Goal: Task Accomplishment & Management: Manage account settings

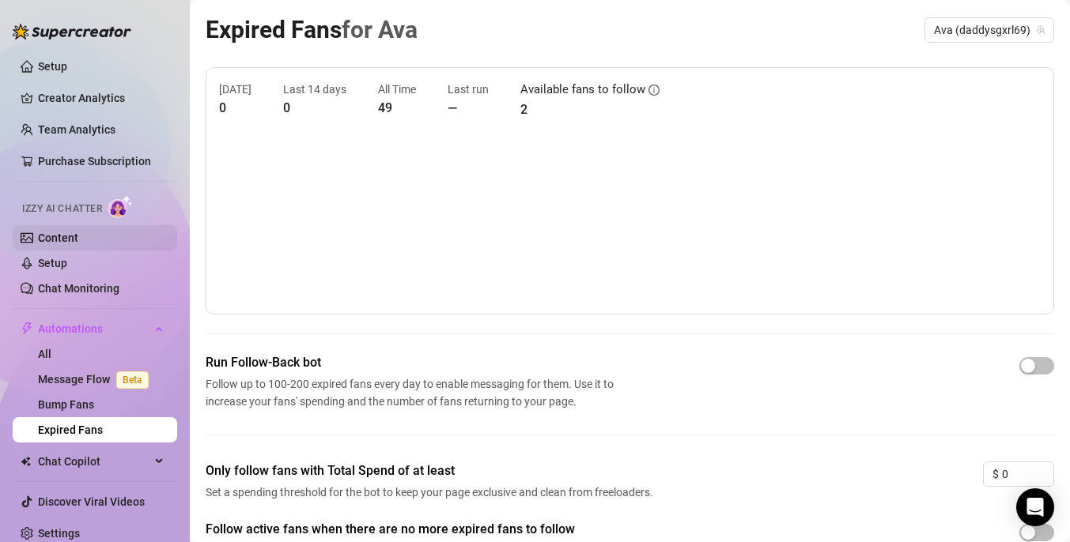
click at [78, 232] on link "Content" at bounding box center [58, 238] width 40 height 13
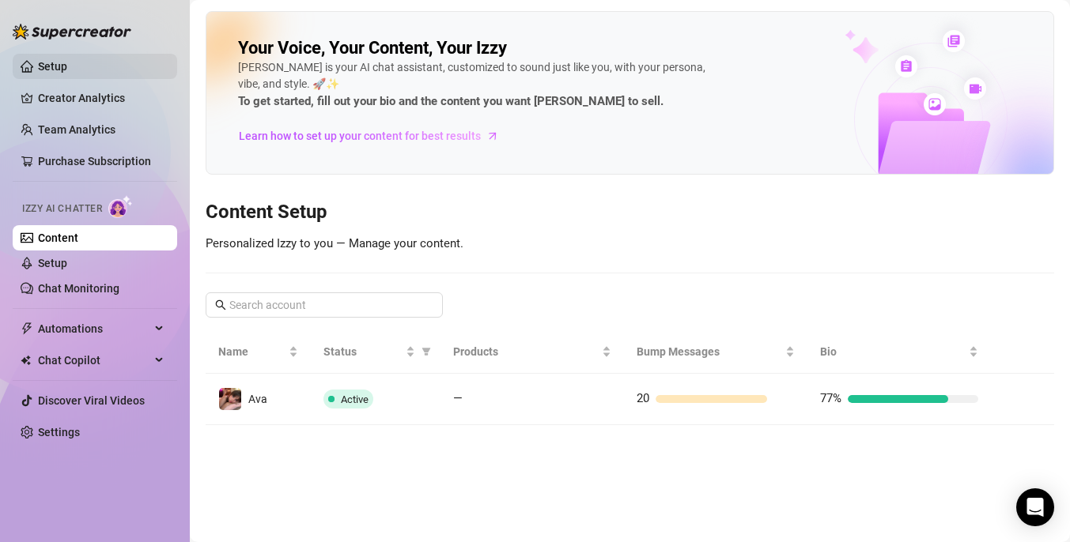
click at [67, 66] on link "Setup" at bounding box center [52, 66] width 29 height 13
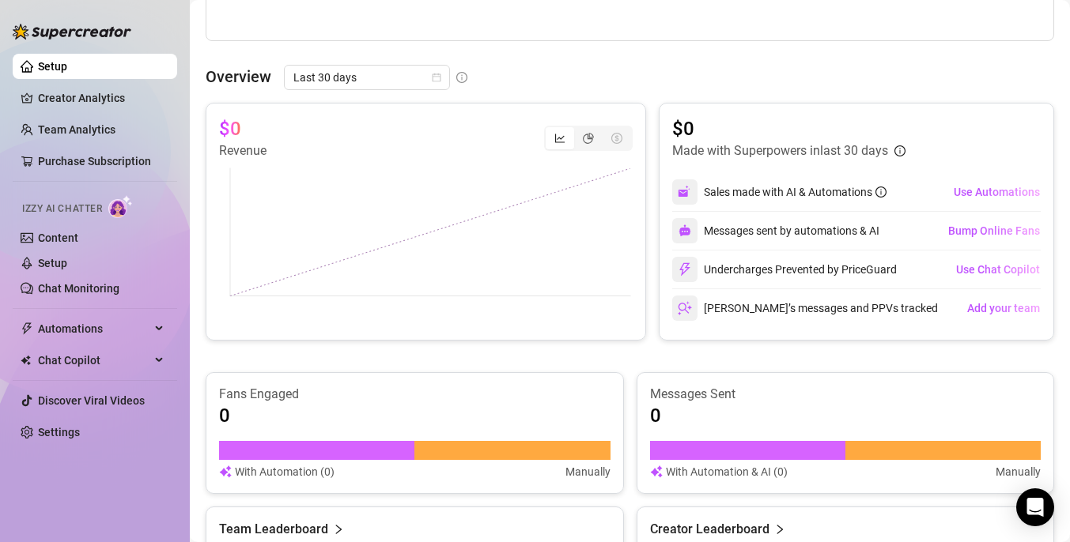
scroll to position [18, 0]
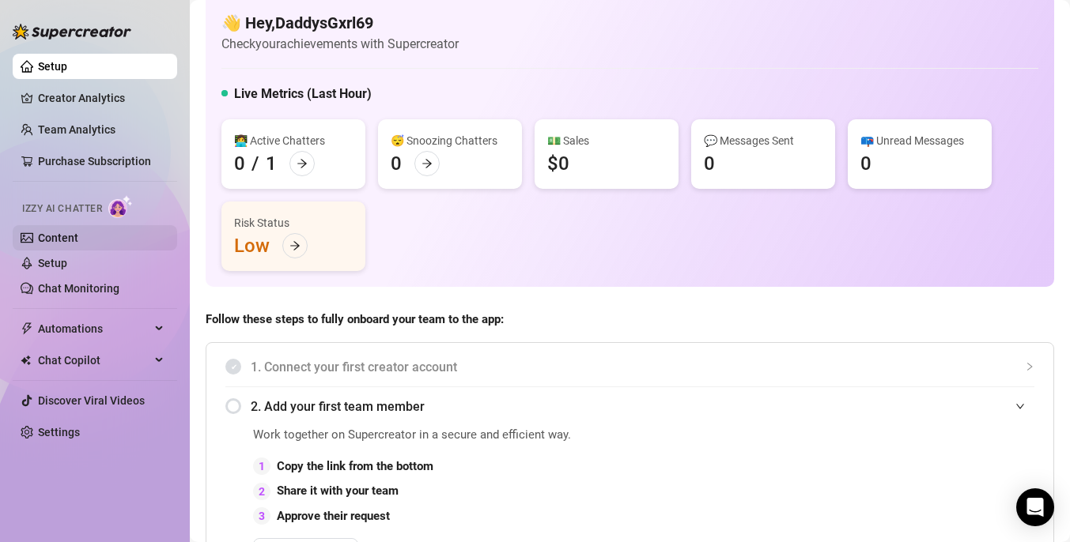
click at [66, 241] on link "Content" at bounding box center [58, 238] width 40 height 13
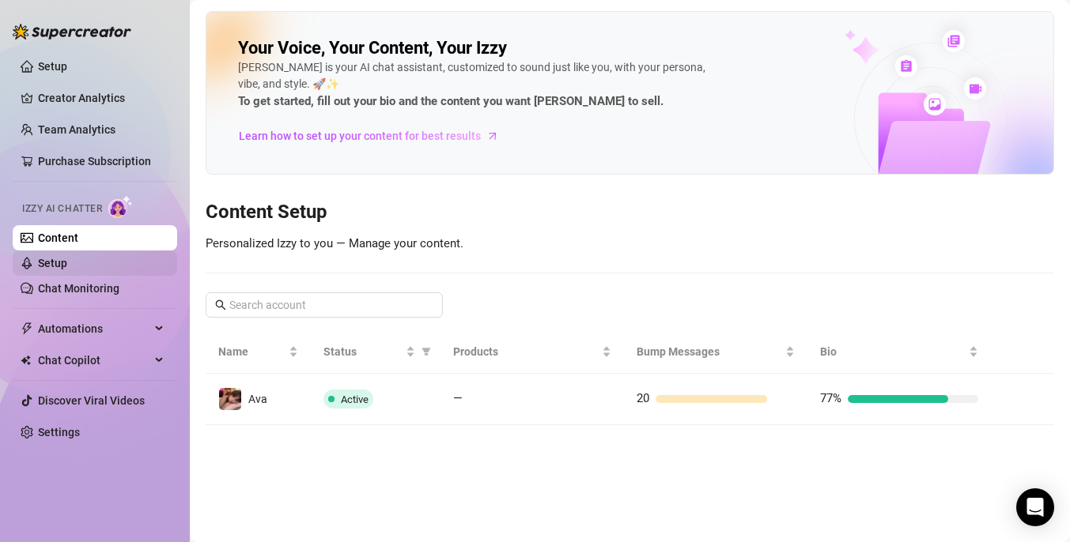
click at [67, 266] on link "Setup" at bounding box center [52, 263] width 29 height 13
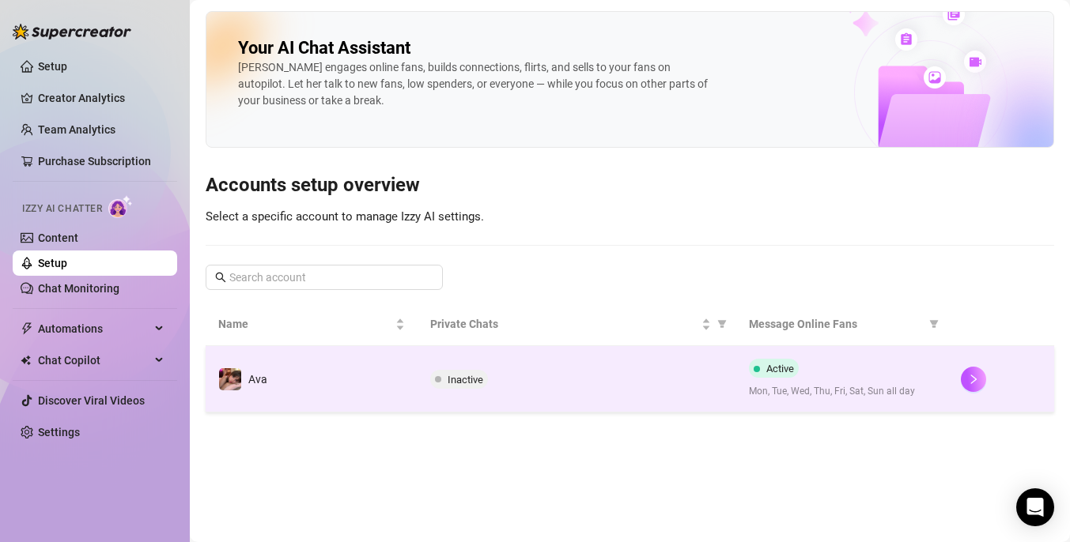
click at [455, 380] on span "Inactive" at bounding box center [466, 380] width 36 height 12
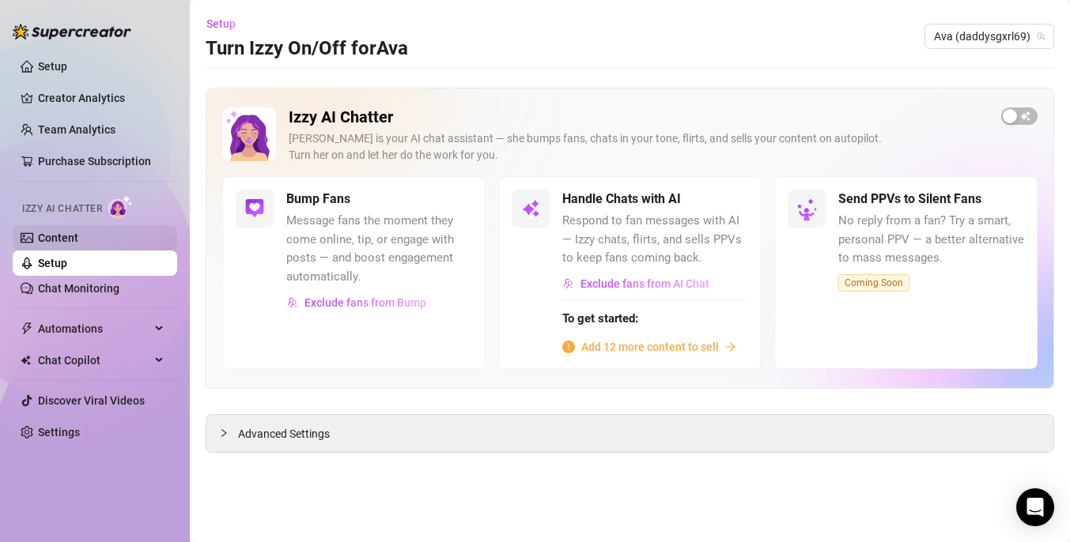
click at [77, 239] on link "Content" at bounding box center [58, 238] width 40 height 13
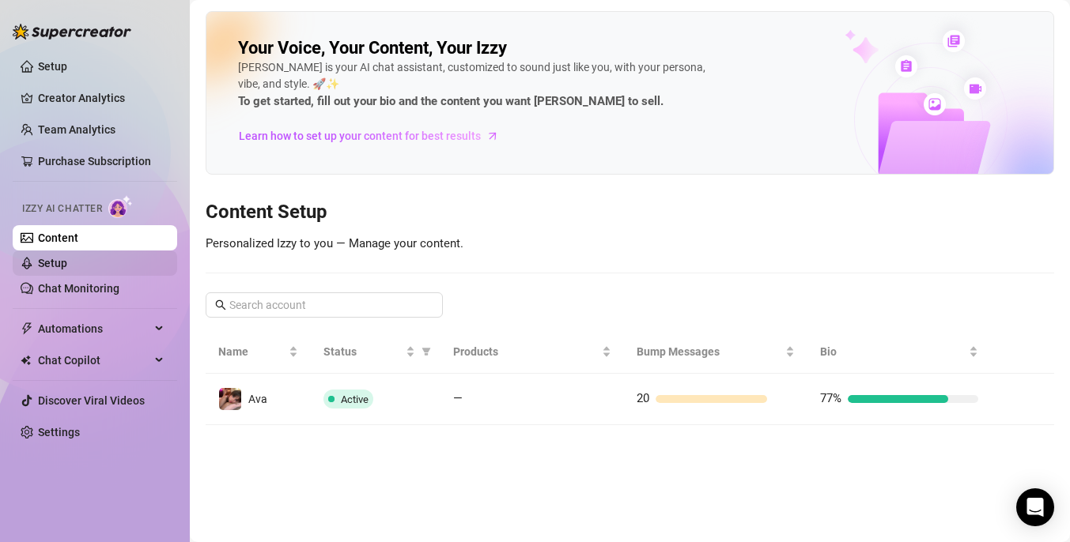
click at [67, 263] on link "Setup" at bounding box center [52, 263] width 29 height 13
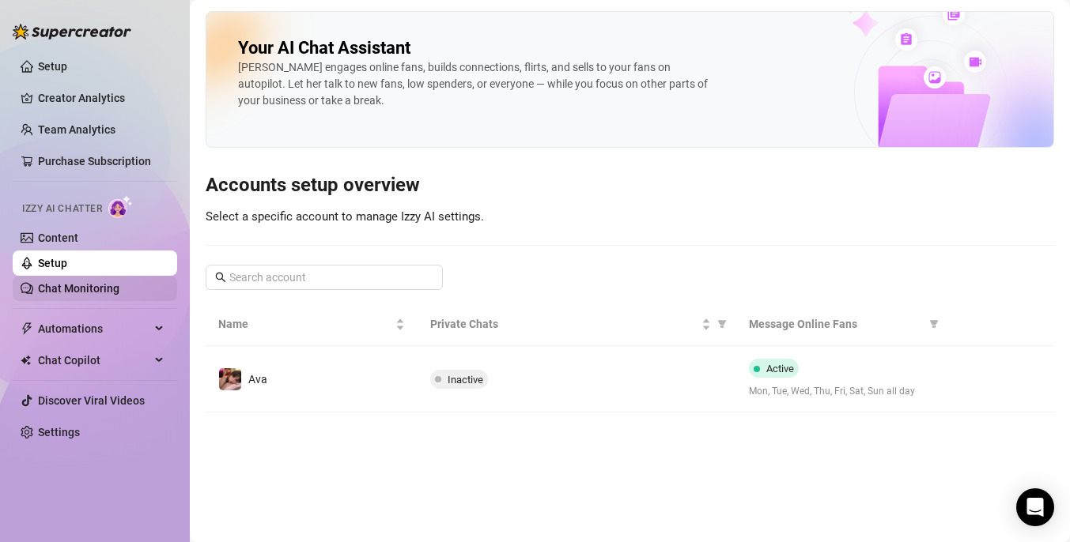
click at [97, 287] on link "Chat Monitoring" at bounding box center [78, 288] width 81 height 13
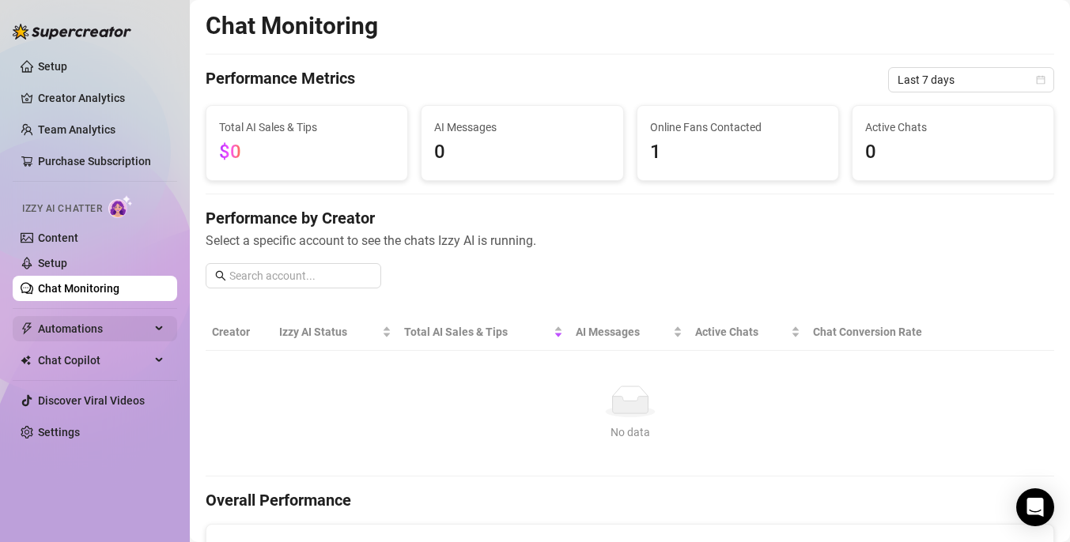
click at [93, 326] on span "Automations" at bounding box center [94, 328] width 112 height 25
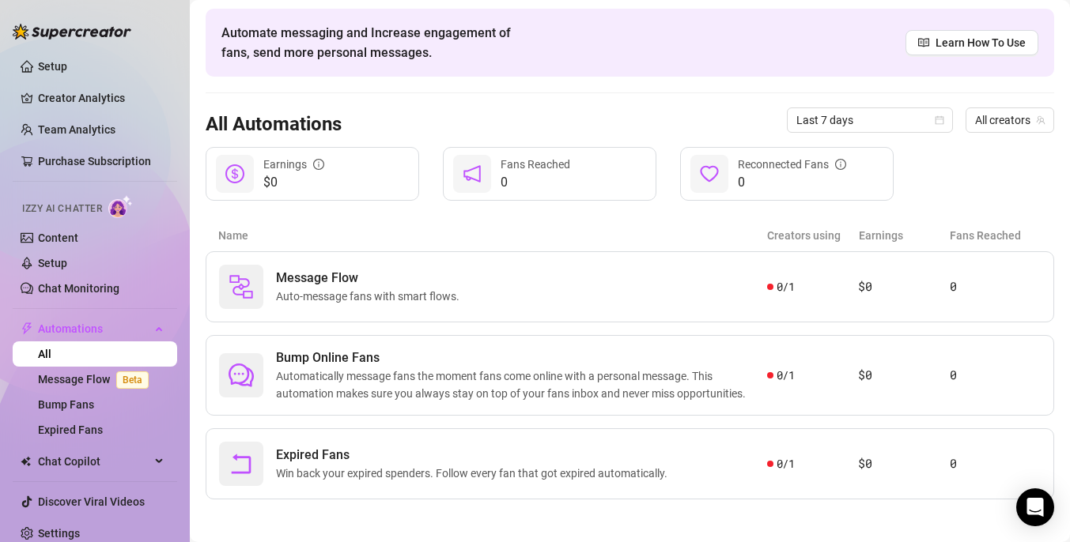
scroll to position [62, 0]
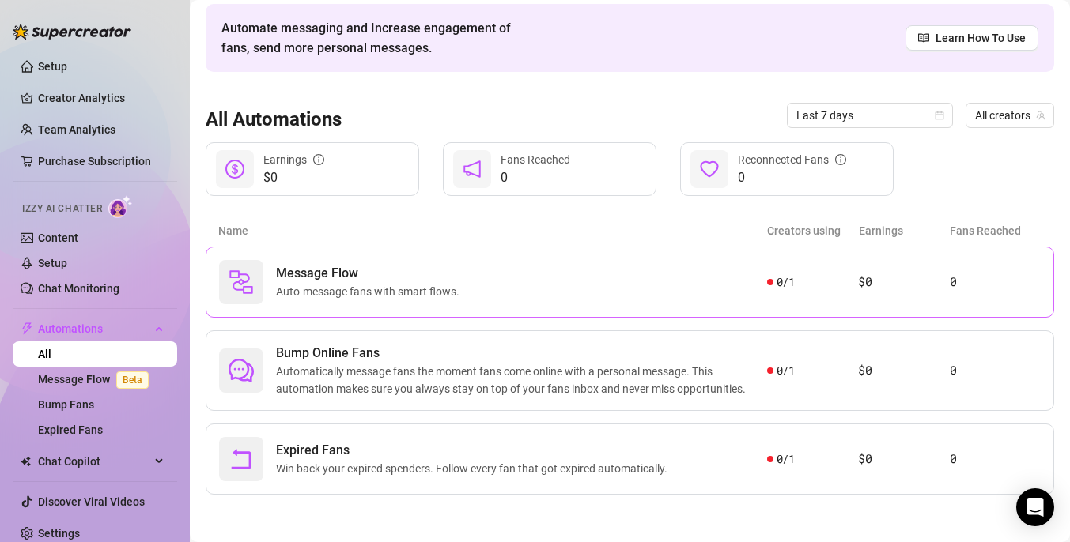
click at [354, 307] on div "Message Flow Auto-message fans with smart flows. 0 / 1 $0 0" at bounding box center [630, 282] width 848 height 71
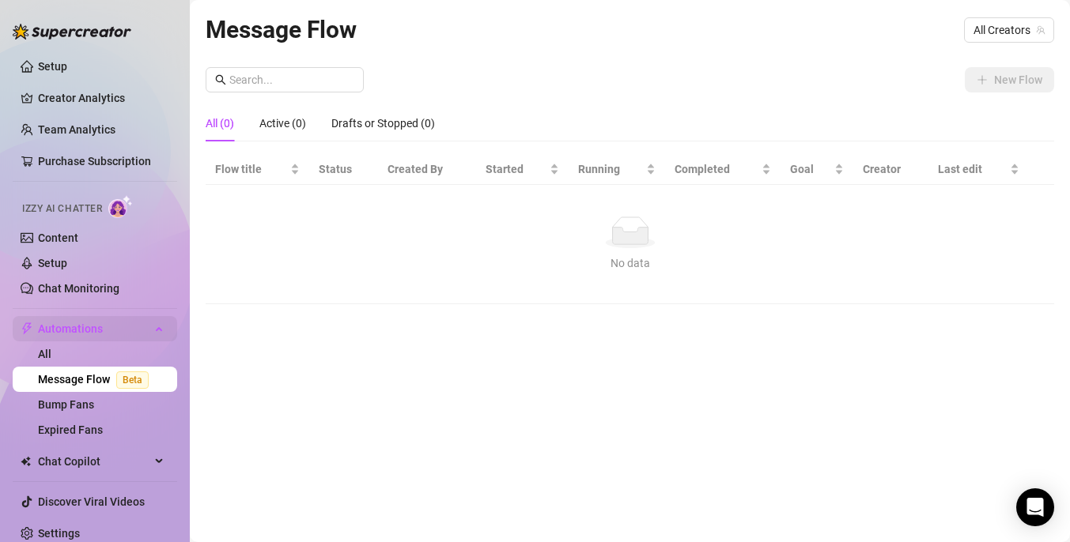
click at [96, 332] on span "Automations" at bounding box center [94, 328] width 112 height 25
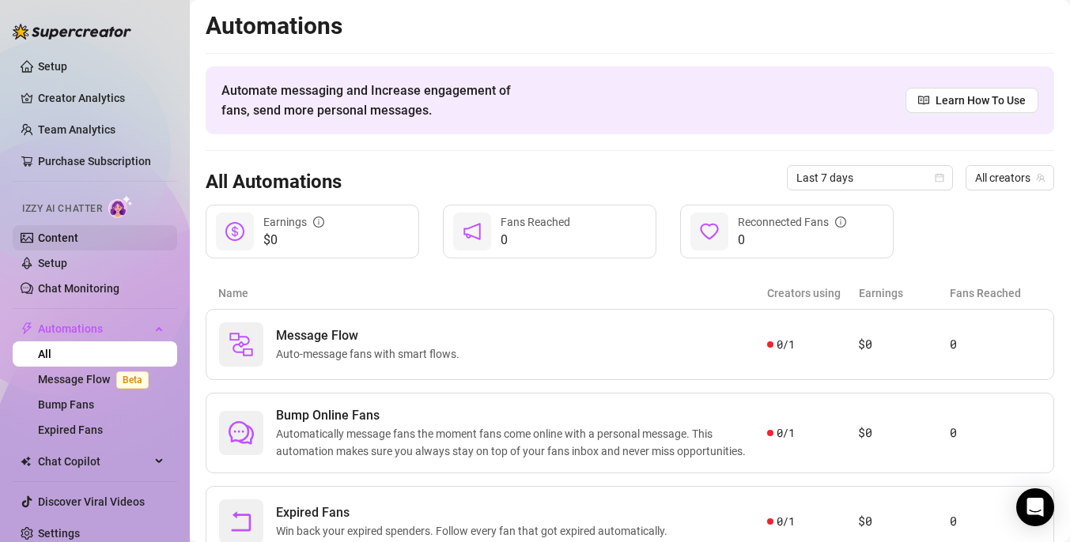
click at [63, 237] on link "Content" at bounding box center [58, 238] width 40 height 13
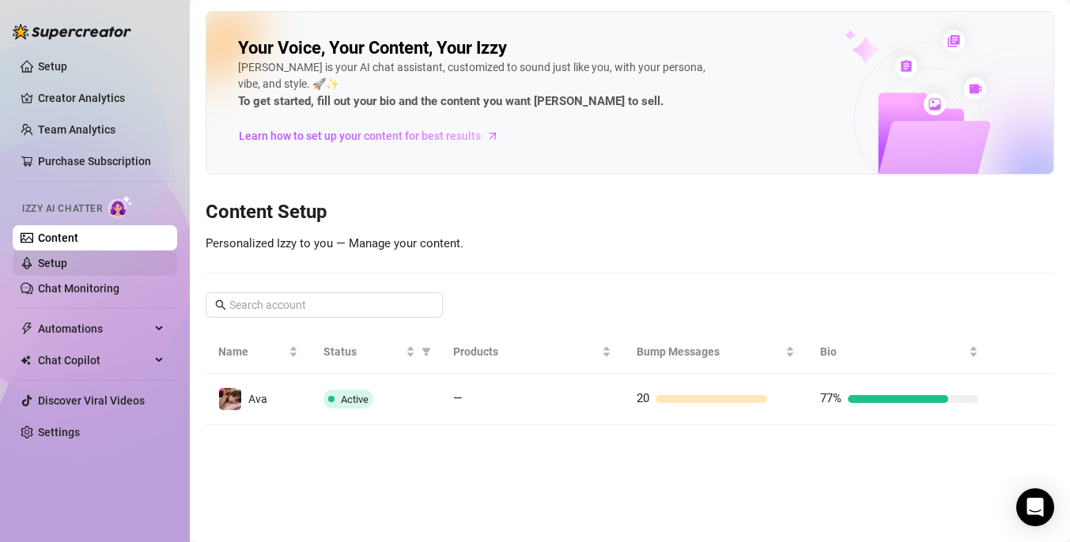
click at [67, 270] on link "Setup" at bounding box center [52, 263] width 29 height 13
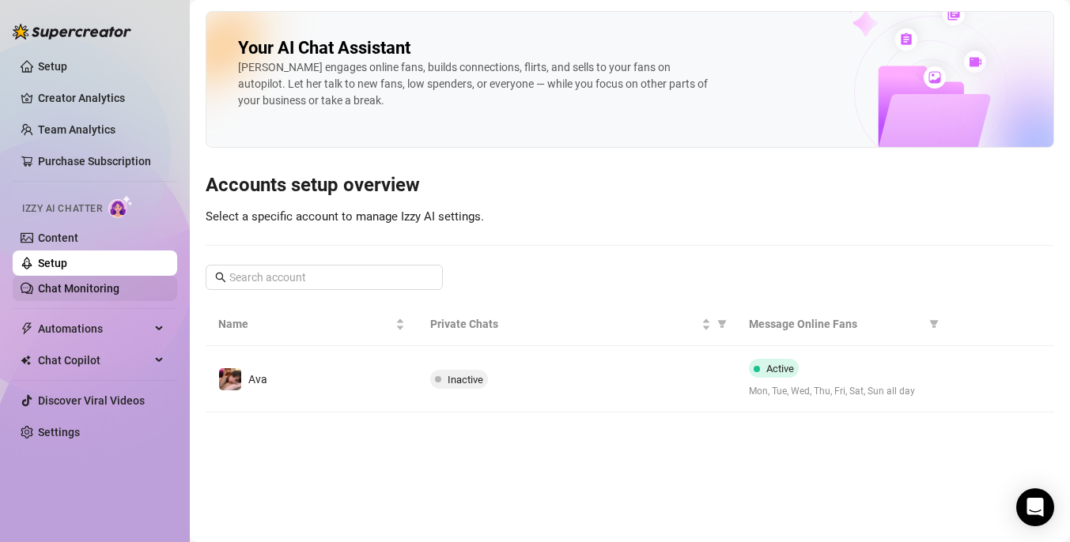
click at [96, 291] on link "Chat Monitoring" at bounding box center [78, 288] width 81 height 13
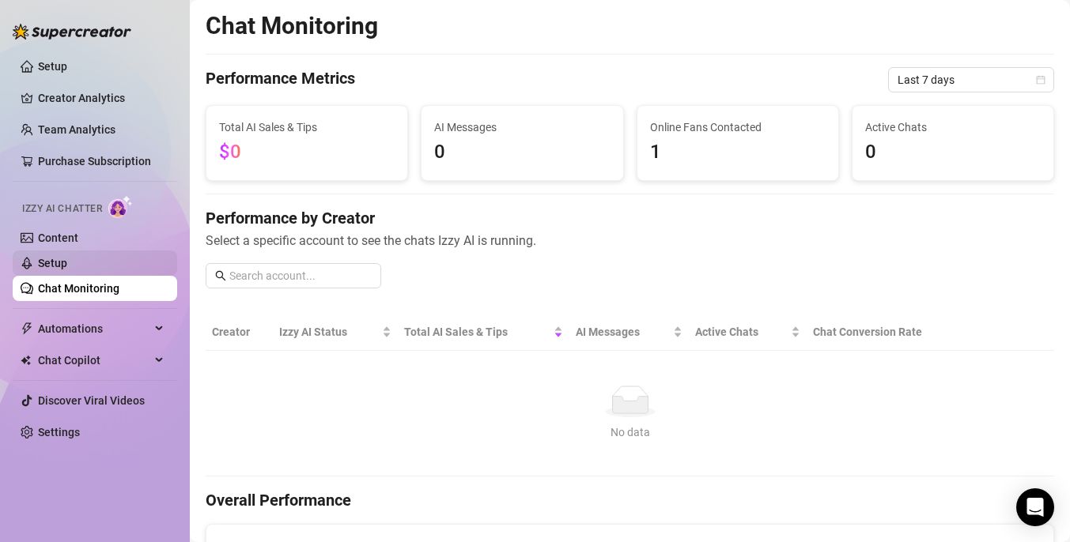
click at [67, 270] on link "Setup" at bounding box center [52, 263] width 29 height 13
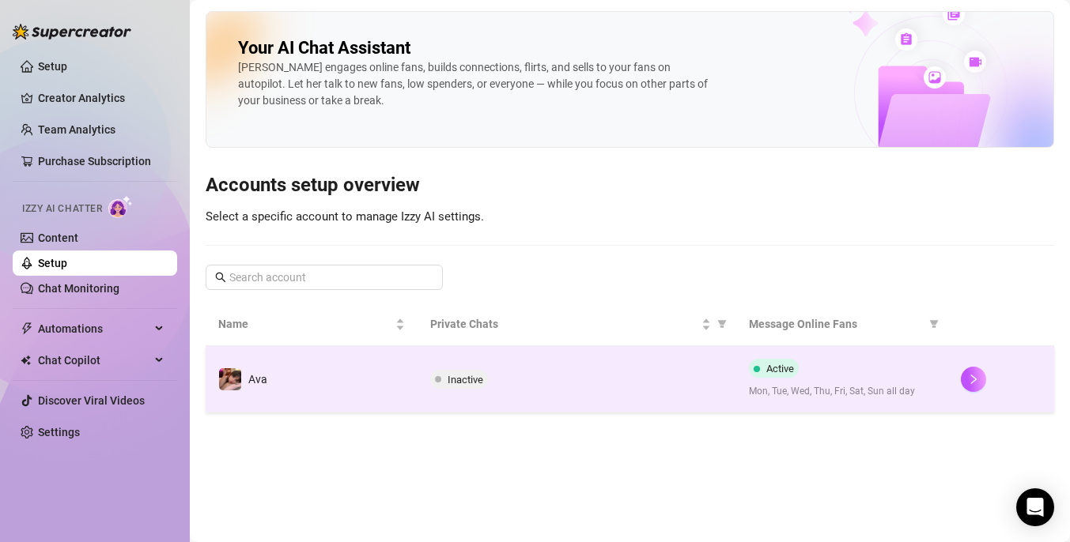
click at [784, 372] on span "Active" at bounding box center [780, 369] width 28 height 12
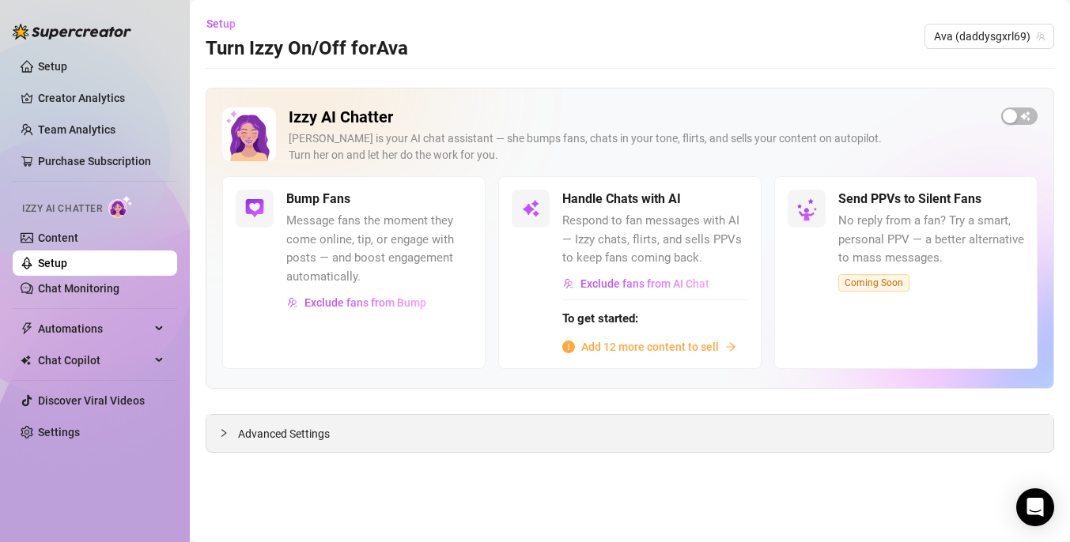
click at [297, 432] on span "Advanced Settings" at bounding box center [284, 433] width 92 height 17
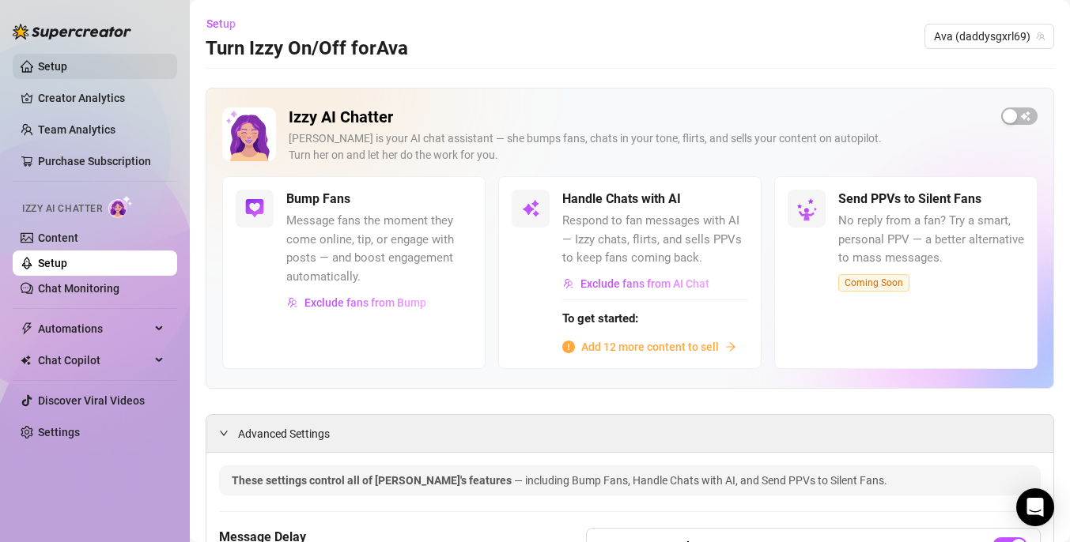
click at [67, 62] on link "Setup" at bounding box center [52, 66] width 29 height 13
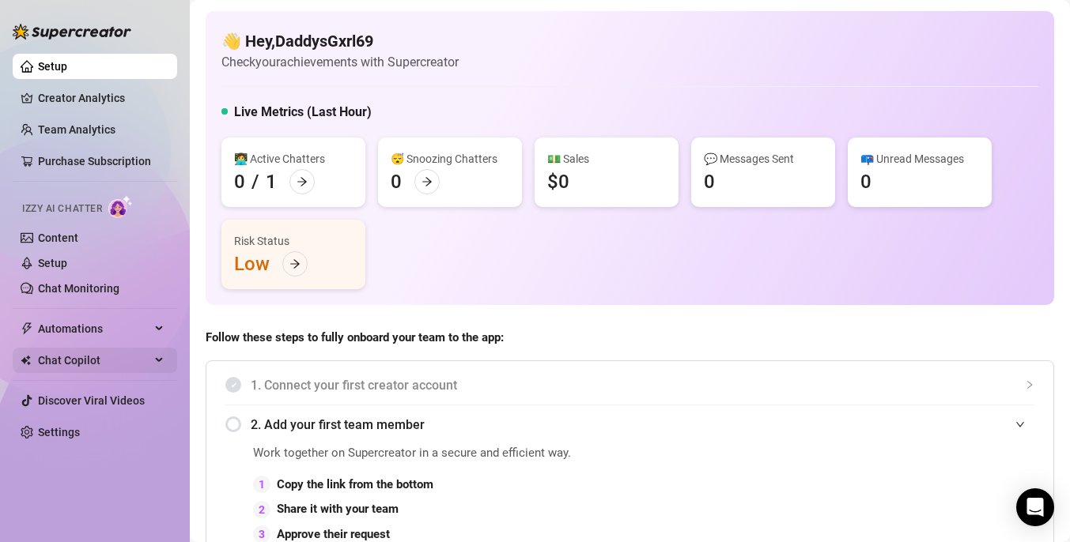
click at [164, 353] on div "Chat Copilot" at bounding box center [95, 360] width 164 height 25
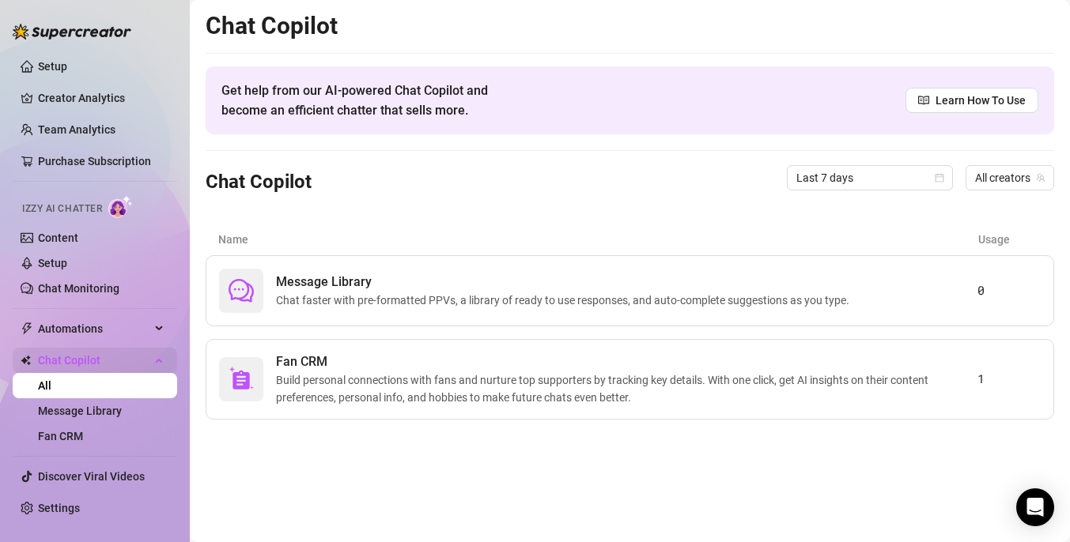
click at [164, 354] on div "Chat Copilot" at bounding box center [95, 360] width 164 height 25
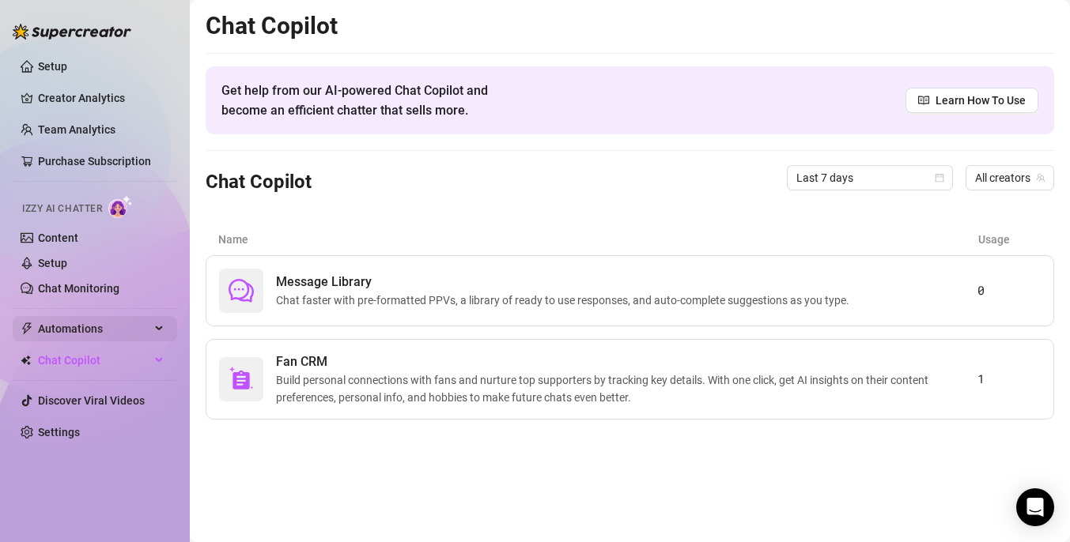
click at [160, 331] on div "Automations" at bounding box center [95, 328] width 164 height 25
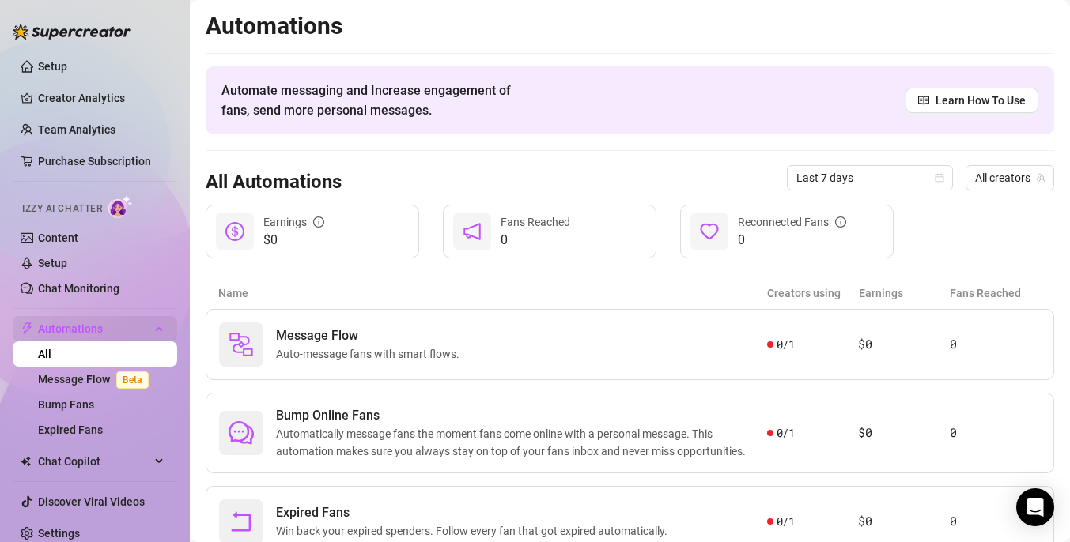
click at [151, 323] on div "Automations" at bounding box center [95, 328] width 164 height 25
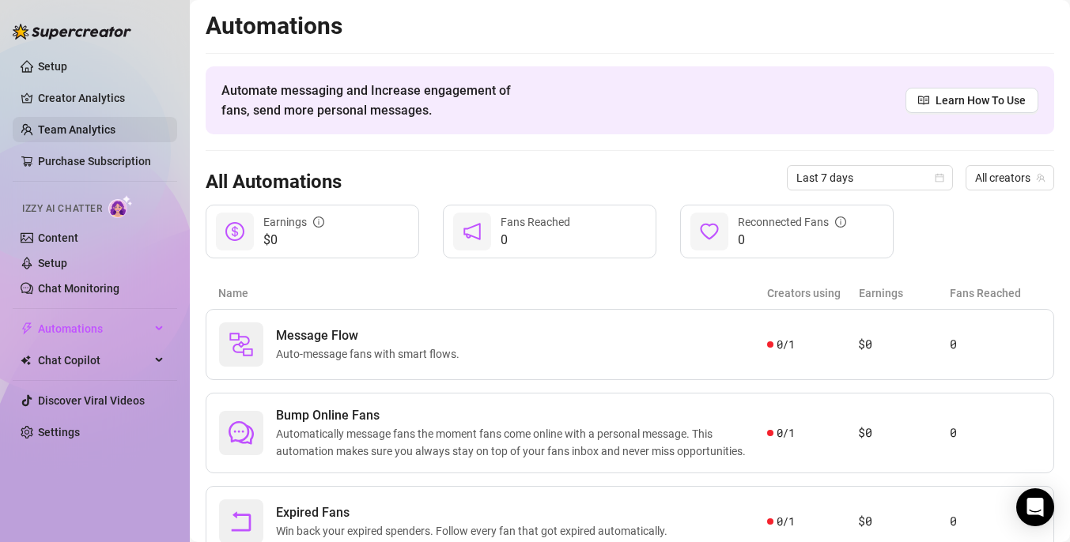
click at [84, 134] on link "Team Analytics" at bounding box center [76, 129] width 77 height 13
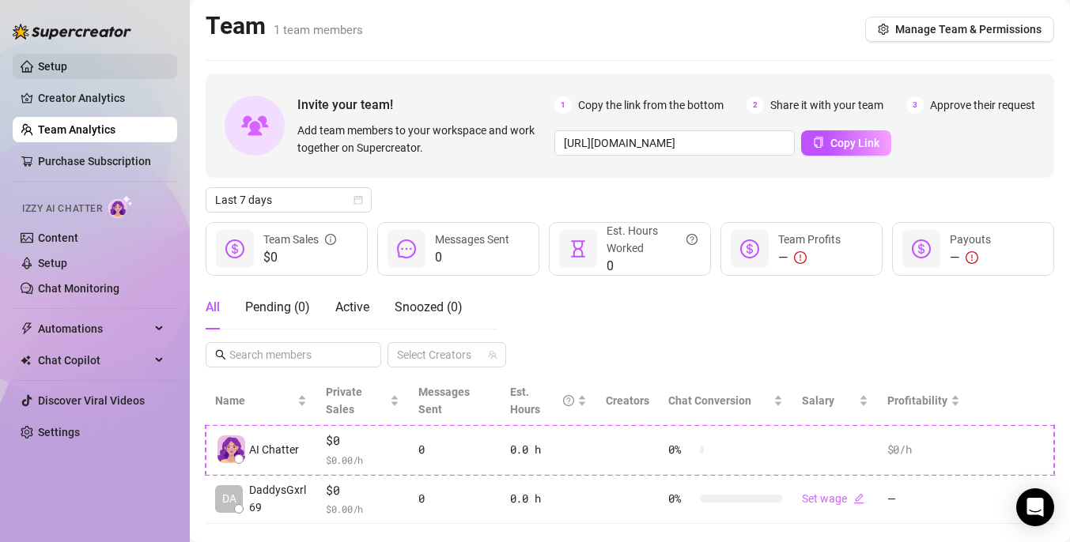
click at [55, 69] on link "Setup" at bounding box center [52, 66] width 29 height 13
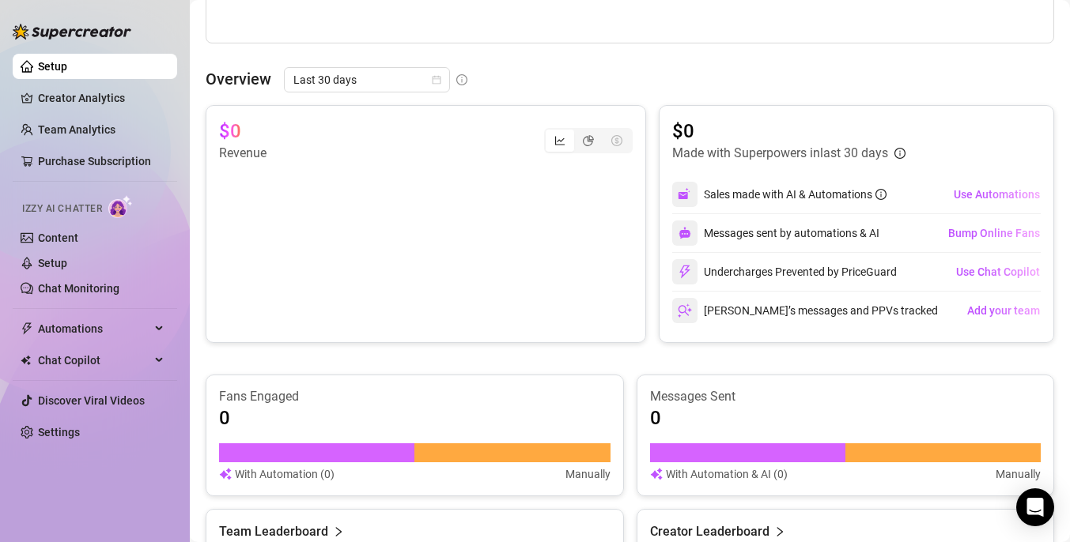
scroll to position [1046, 0]
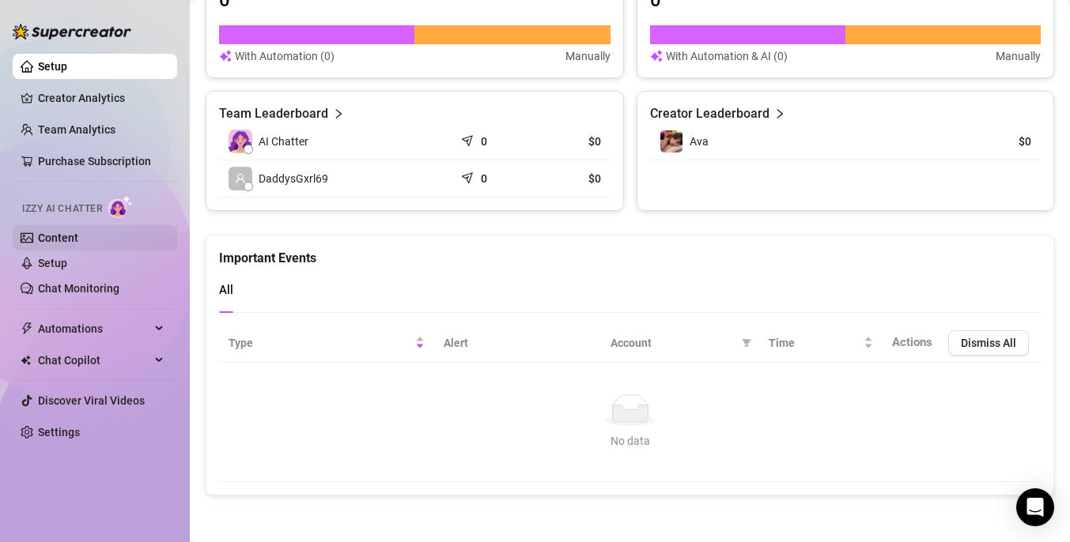
click at [66, 239] on link "Content" at bounding box center [58, 238] width 40 height 13
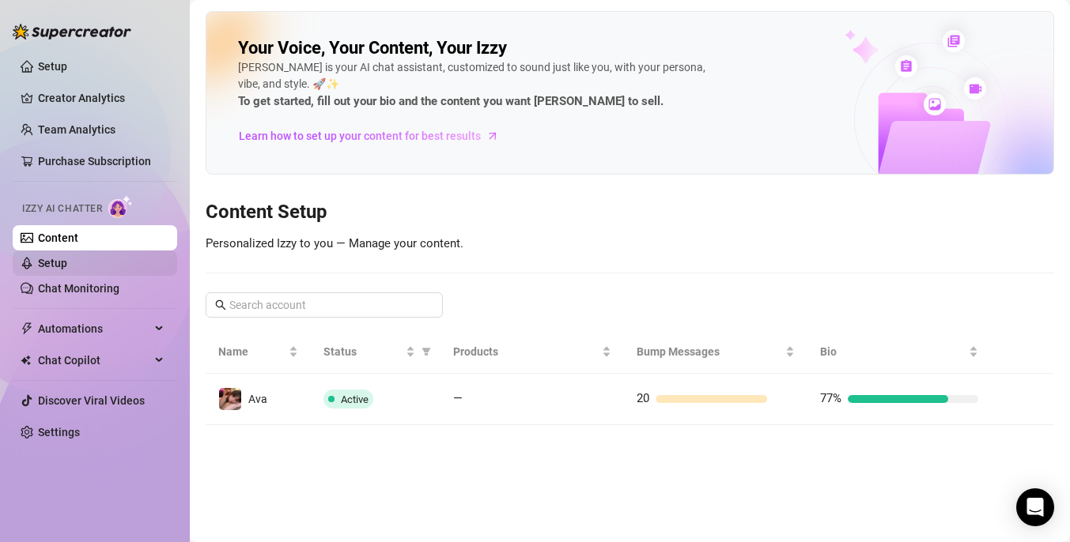
click at [67, 269] on link "Setup" at bounding box center [52, 263] width 29 height 13
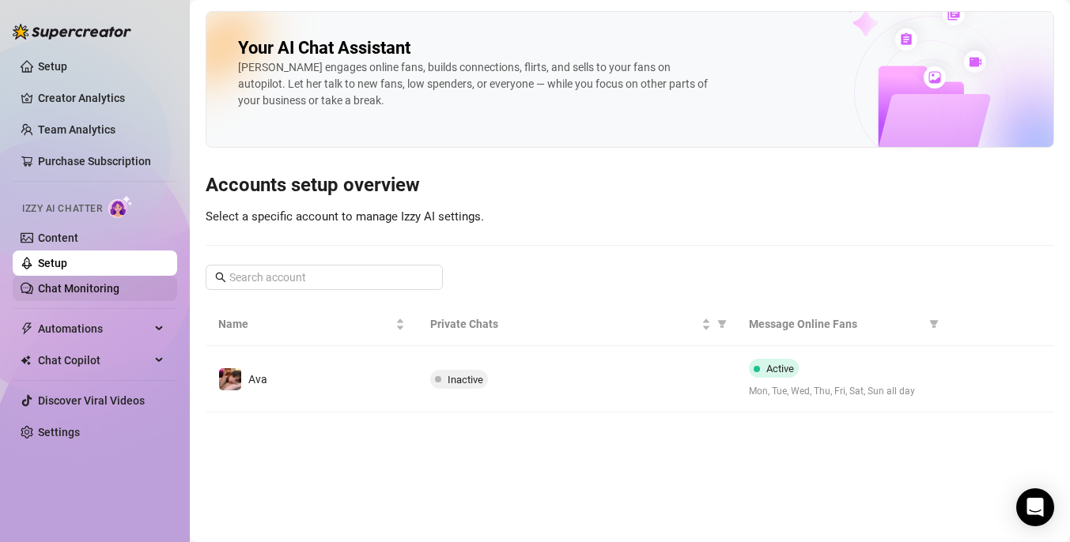
click at [82, 284] on link "Chat Monitoring" at bounding box center [78, 288] width 81 height 13
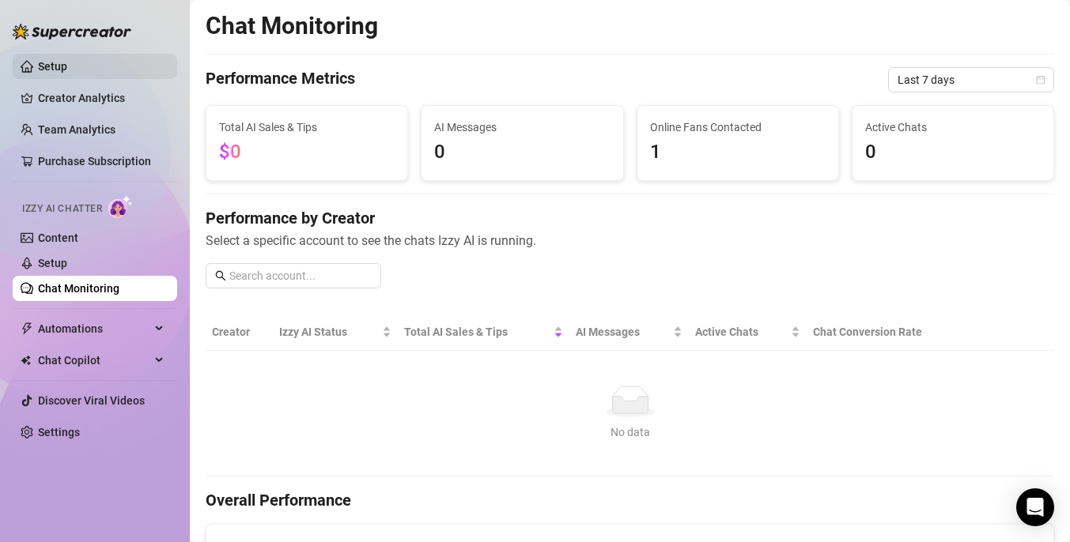
click at [67, 70] on link "Setup" at bounding box center [52, 66] width 29 height 13
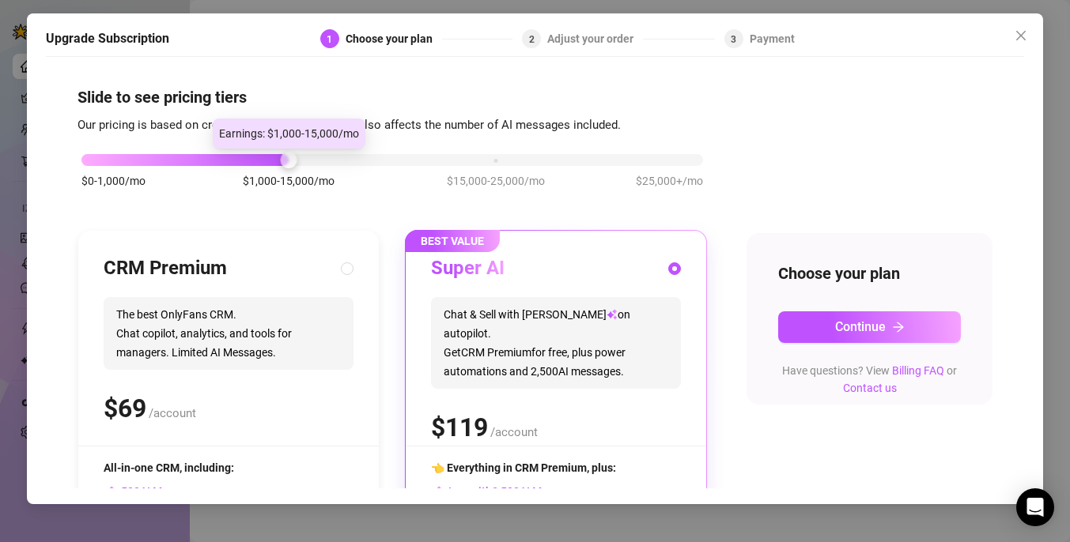
drag, startPoint x: 289, startPoint y: 160, endPoint x: 47, endPoint y: 155, distance: 242.0
click at [47, 156] on div "Slide to see pricing tiers Our pricing is based on creator's monthly earnings. …" at bounding box center [535, 277] width 978 height 424
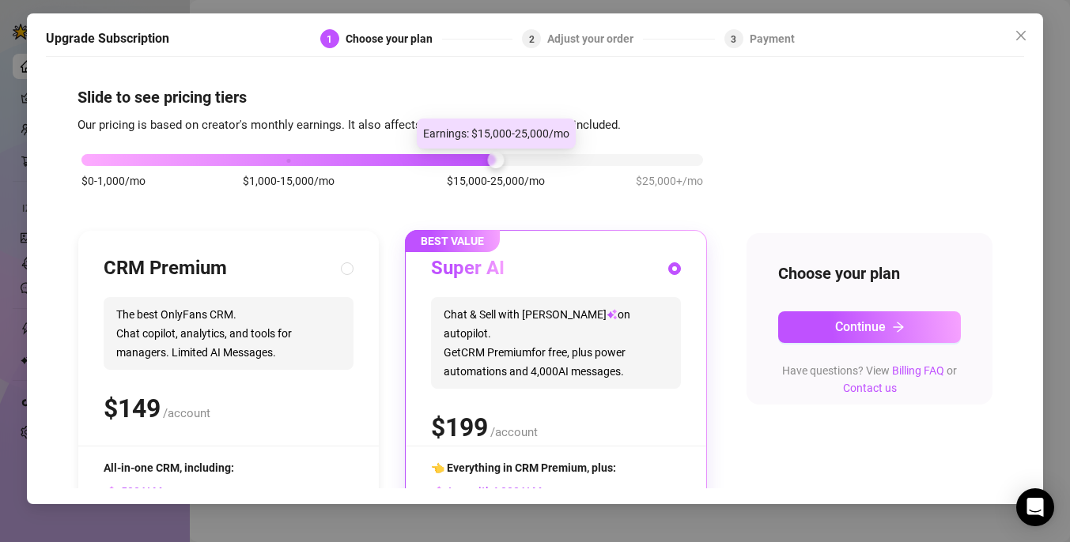
drag, startPoint x: 85, startPoint y: 164, endPoint x: 593, endPoint y: 140, distance: 508.2
click at [593, 140] on div "$0-1,000/mo $1,000-15,000/mo $15,000-25,000/mo $25,000+/mo" at bounding box center [391, 178] width 629 height 89
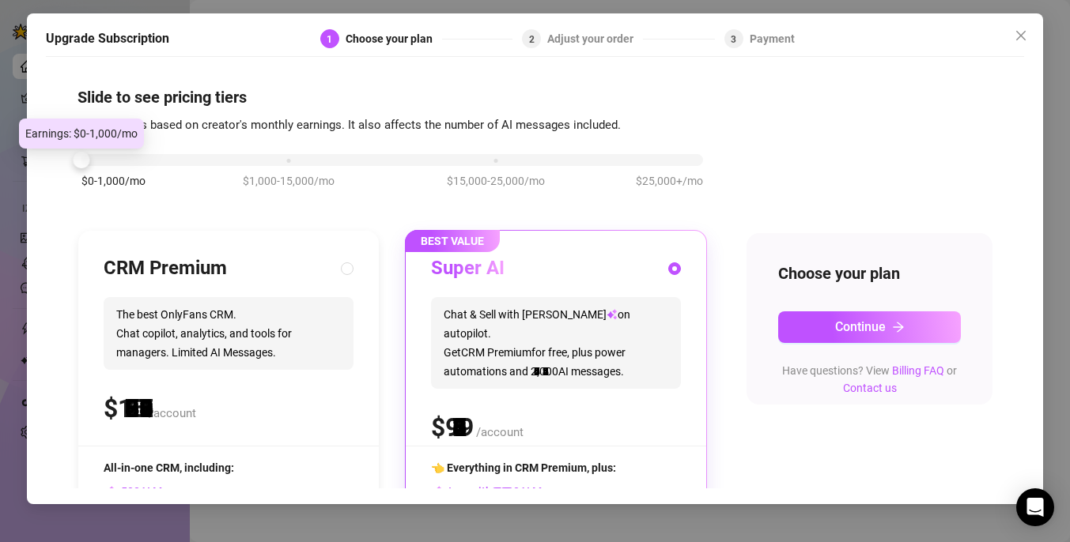
drag, startPoint x: 494, startPoint y: 164, endPoint x: -55, endPoint y: 157, distance: 548.8
click at [0, 157] on html "Setup Creator Analytics Team Analytics Purchase Subscription Izzy AI Chatter Co…" at bounding box center [535, 271] width 1070 height 542
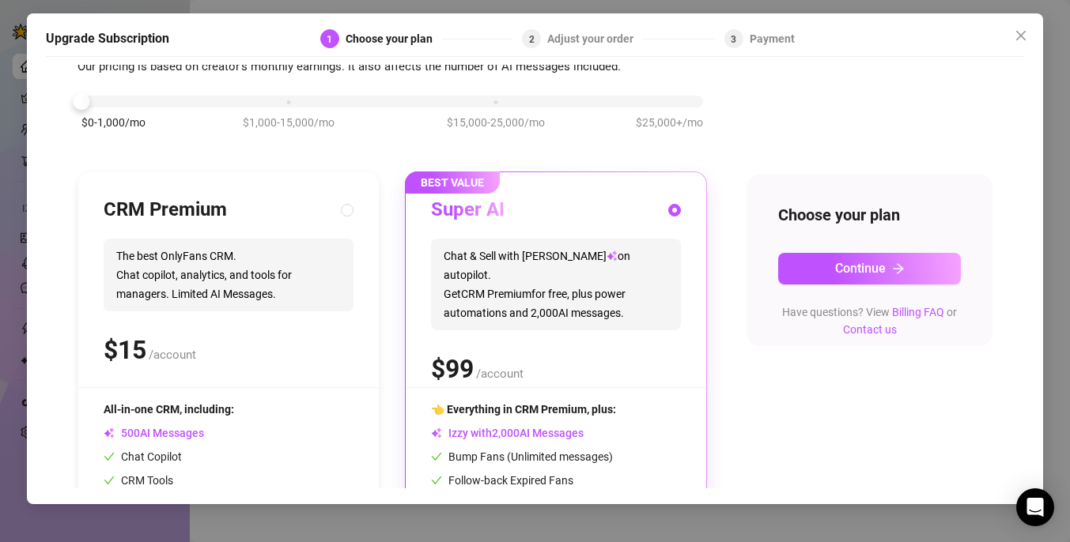
scroll to position [51, 0]
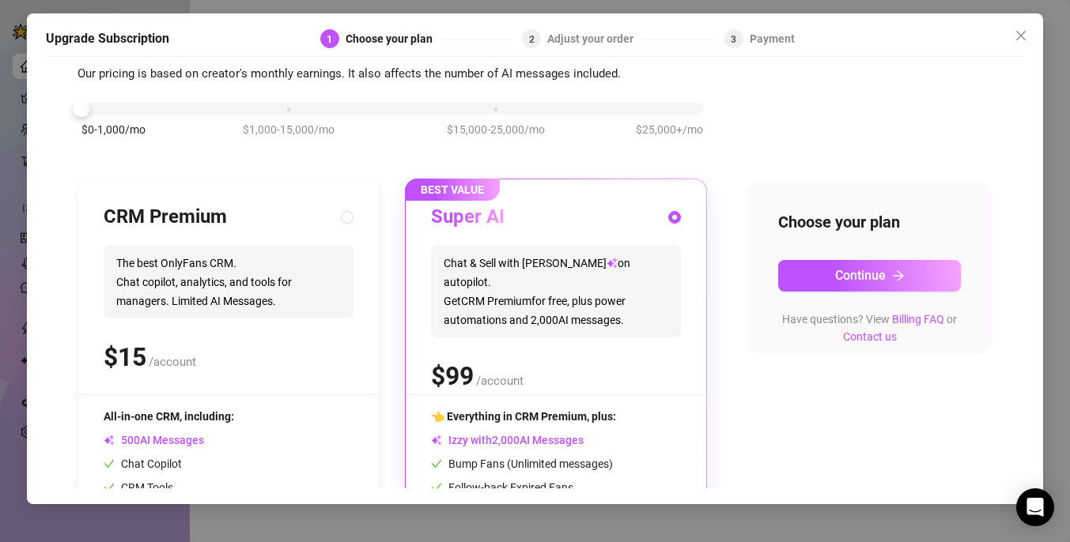
click at [336, 278] on span "The best OnlyFans CRM. Chat copilot, analytics, and tools for managers. Limited…" at bounding box center [229, 282] width 250 height 73
radio input "true"
radio input "false"
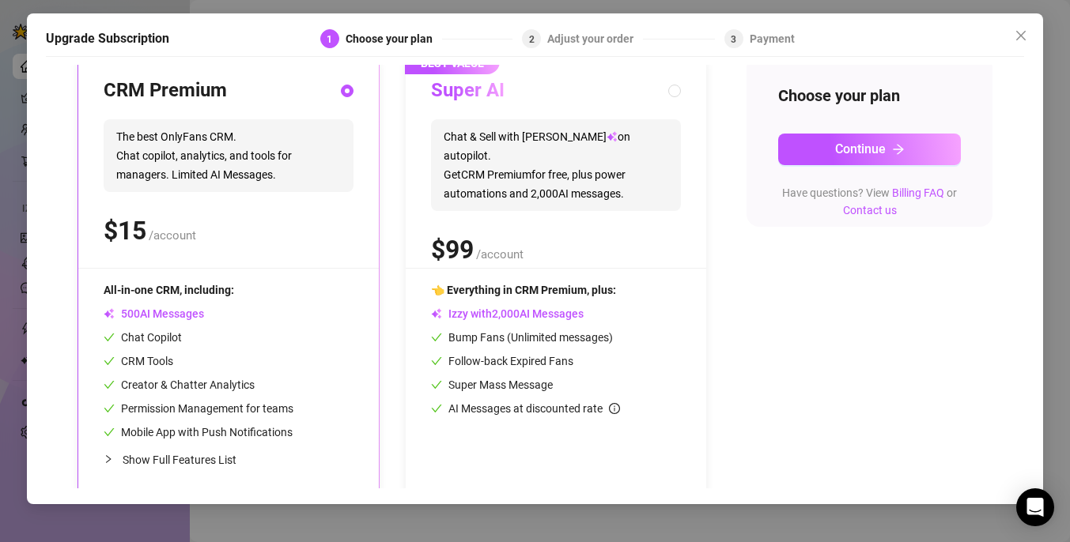
scroll to position [194, 0]
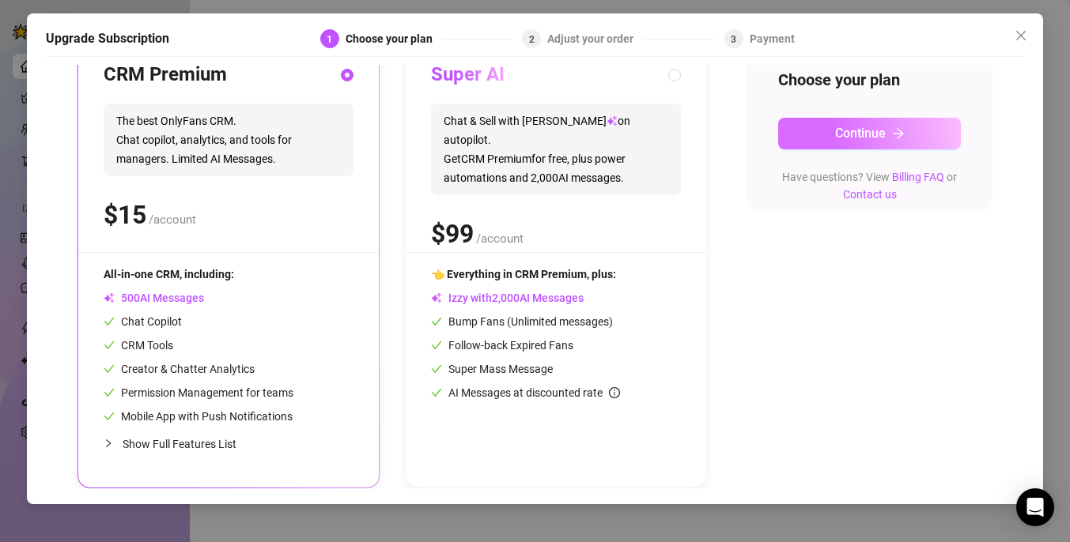
click at [854, 131] on span "Continue" at bounding box center [860, 133] width 51 height 15
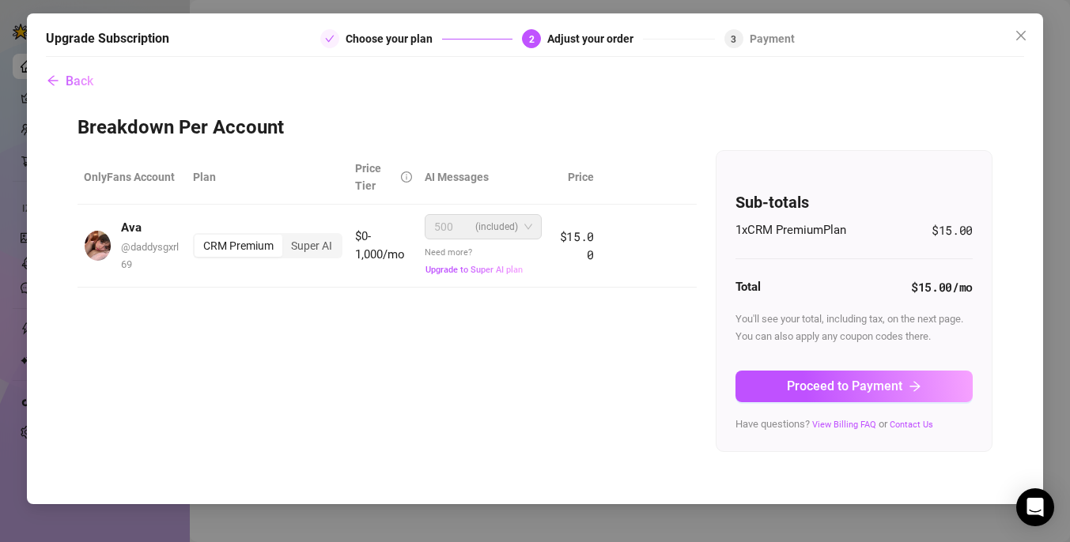
scroll to position [0, 0]
click at [1018, 33] on icon "close" at bounding box center [1021, 35] width 13 height 13
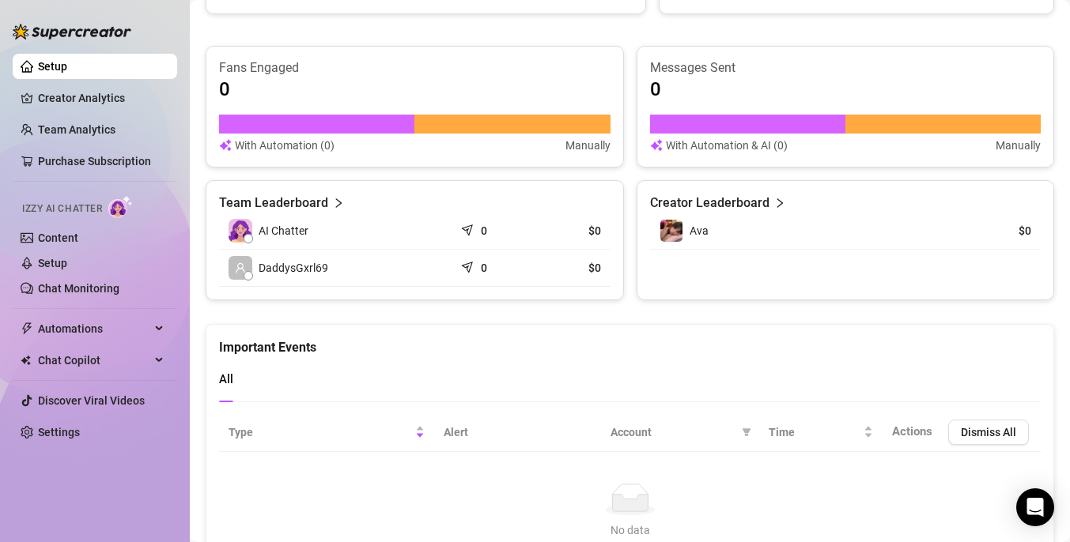
scroll to position [946, 0]
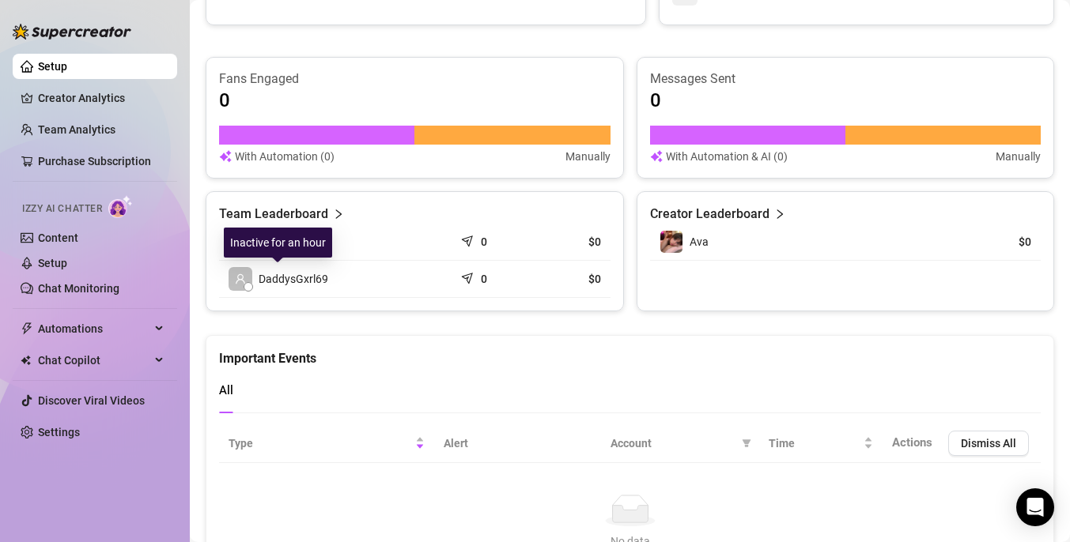
click at [269, 281] on span "DaddysGxrl69" at bounding box center [294, 278] width 70 height 17
click at [244, 279] on icon "user" at bounding box center [240, 279] width 11 height 11
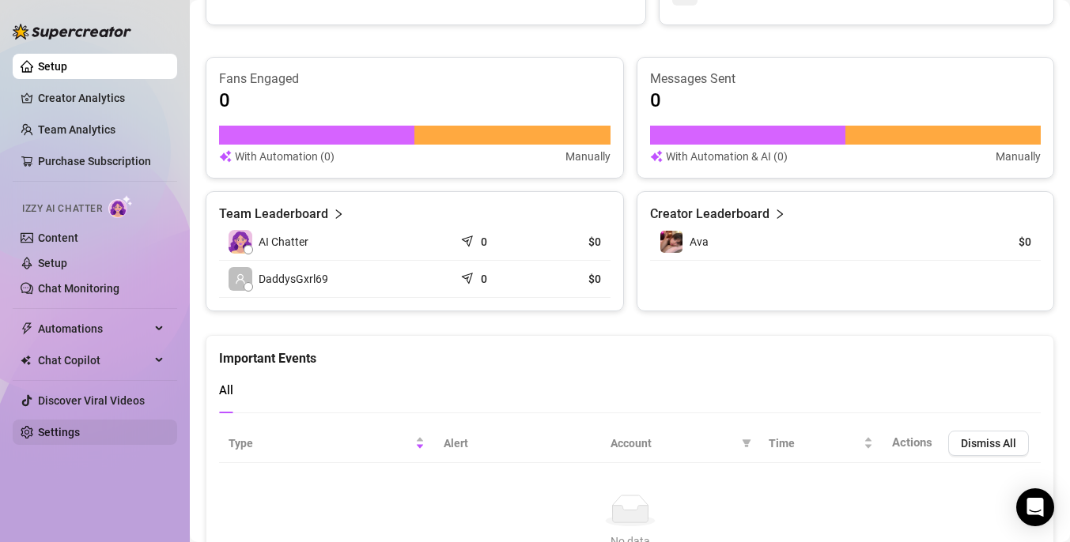
click at [80, 427] on link "Settings" at bounding box center [59, 432] width 42 height 13
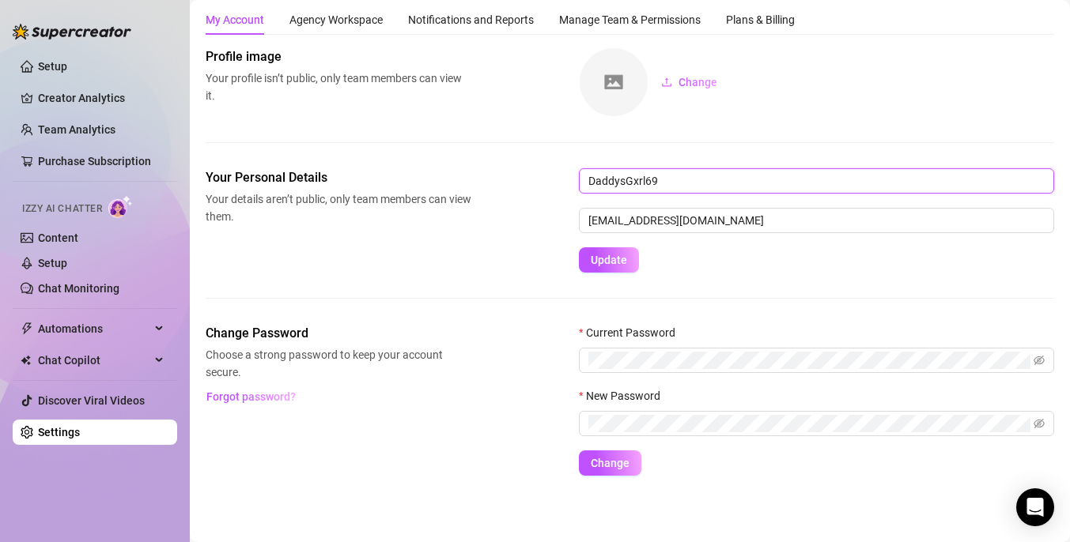
drag, startPoint x: 663, startPoint y: 178, endPoint x: 520, endPoint y: 176, distance: 143.1
click at [520, 176] on div "Your Personal Details Your details aren’t public, only team members can view th…" at bounding box center [630, 220] width 848 height 104
type input "Ava Willow"
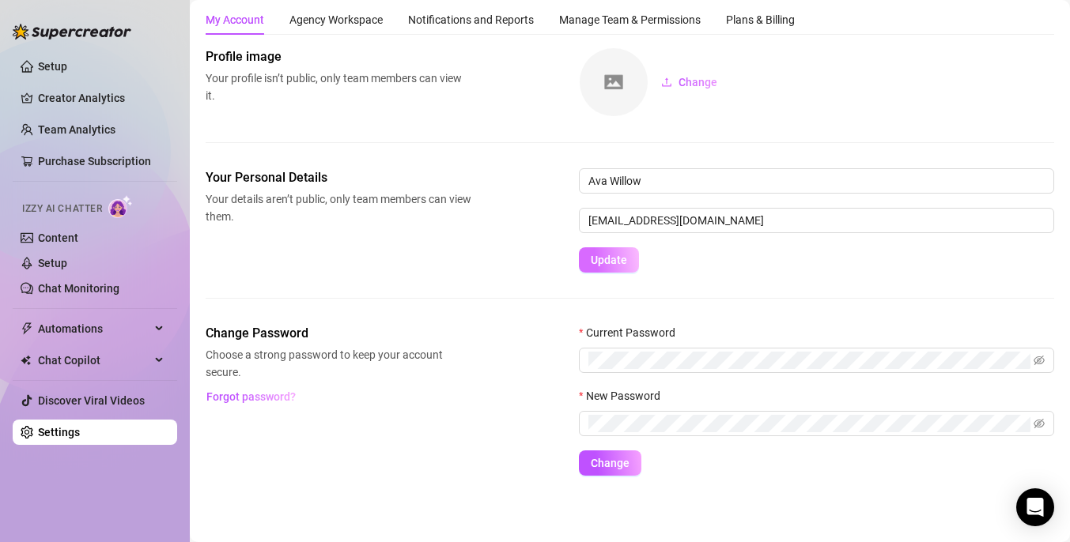
click at [602, 262] on span "Update" at bounding box center [609, 260] width 36 height 13
click at [690, 83] on span "Change" at bounding box center [697, 82] width 39 height 13
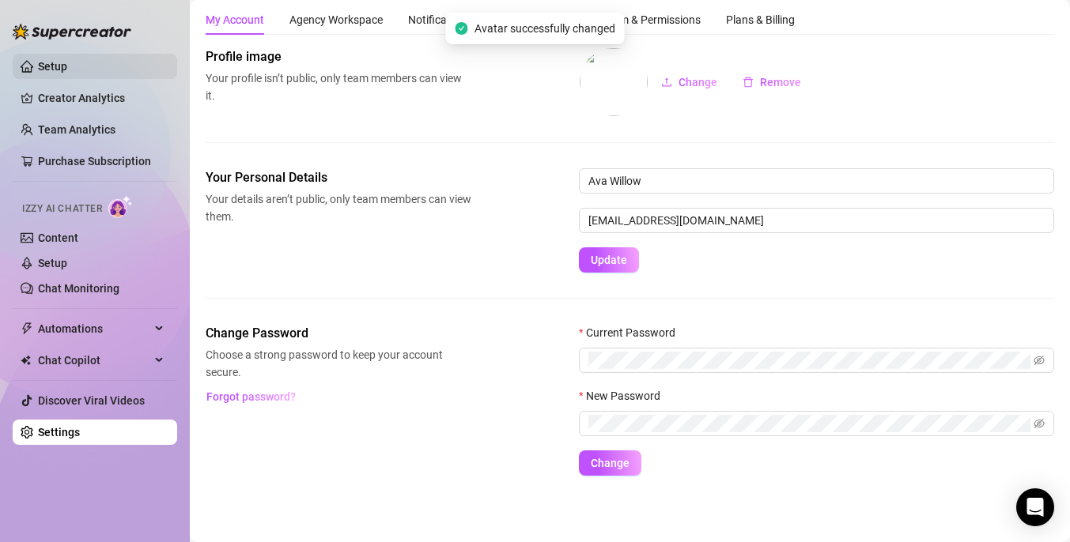
click at [67, 68] on link "Setup" at bounding box center [52, 66] width 29 height 13
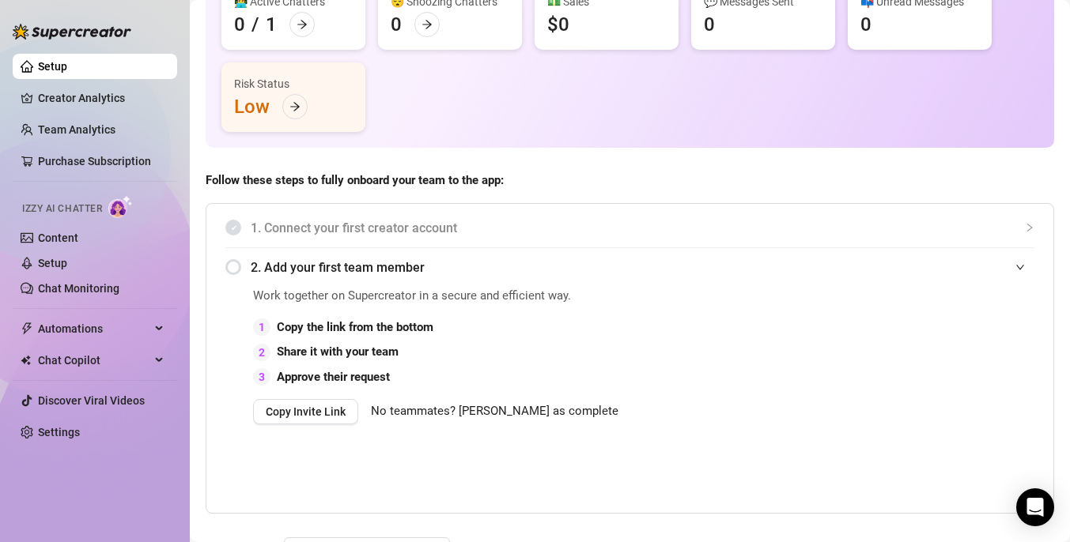
scroll to position [166, 0]
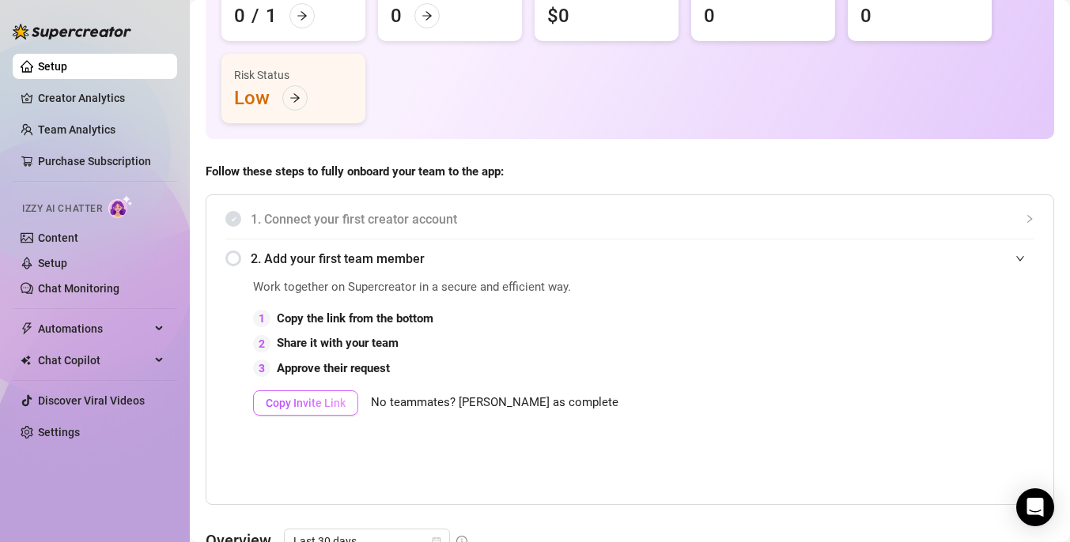
click at [306, 403] on span "Copy Invite Link" at bounding box center [306, 403] width 80 height 13
click at [54, 101] on link "Creator Analytics" at bounding box center [101, 97] width 127 height 25
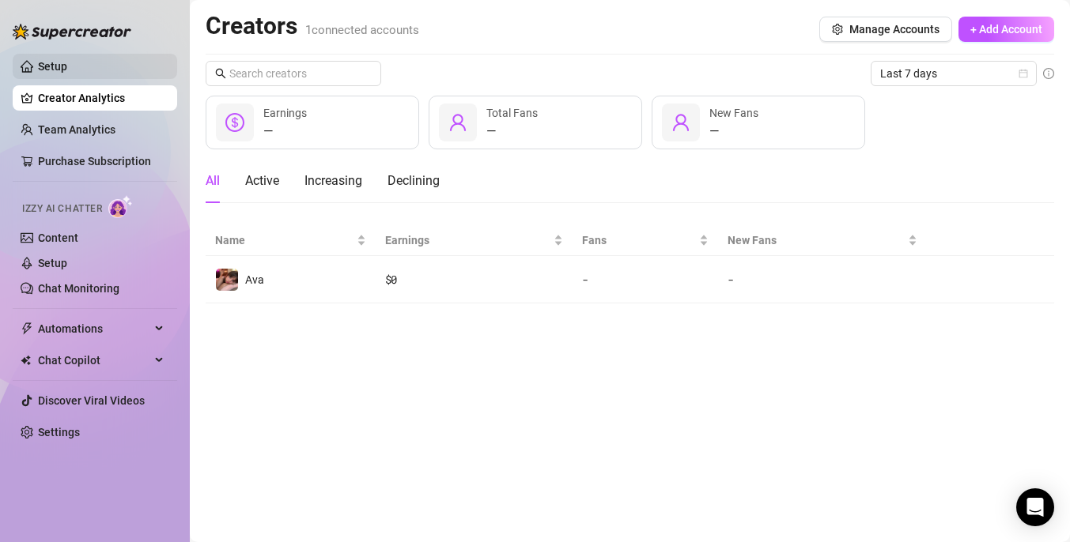
click at [67, 65] on link "Setup" at bounding box center [52, 66] width 29 height 13
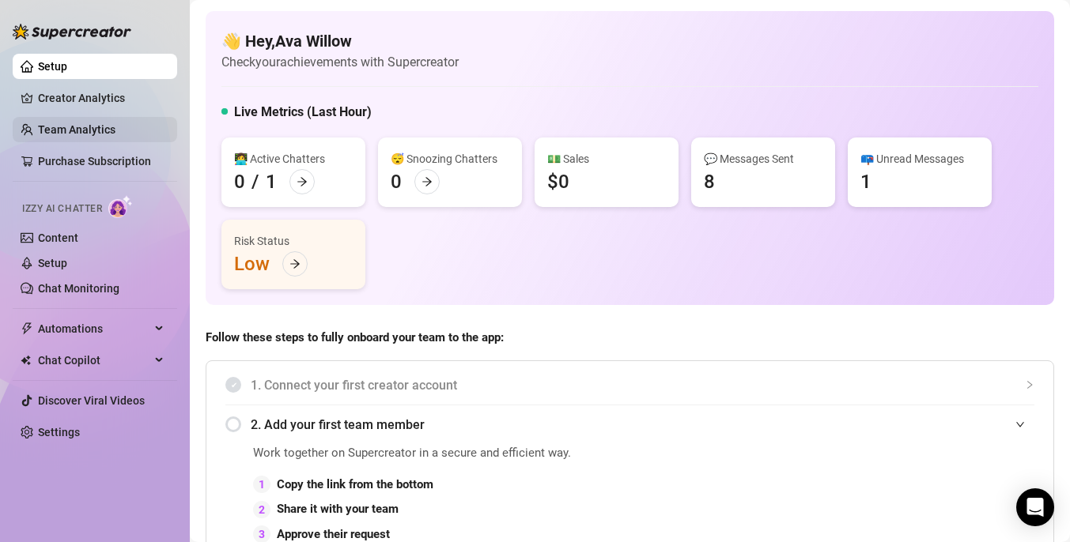
click at [93, 136] on link "Team Analytics" at bounding box center [76, 129] width 77 height 13
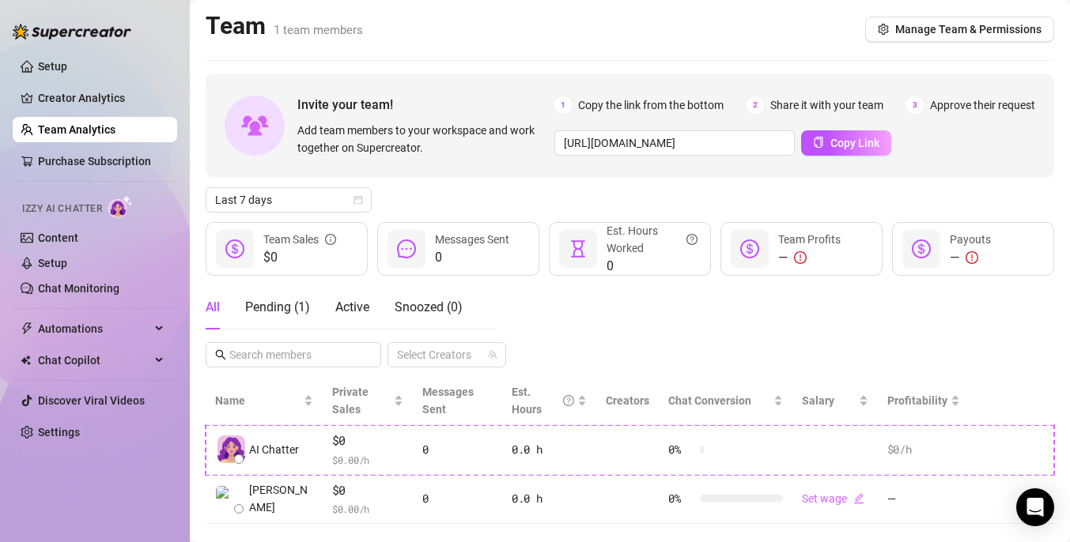
scroll to position [29, 0]
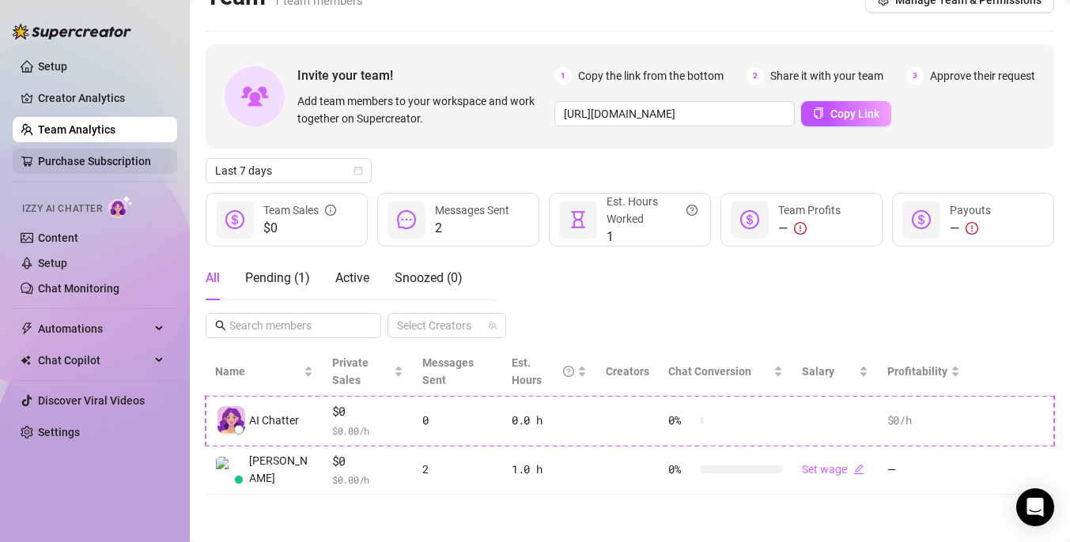
click at [96, 165] on link "Purchase Subscription" at bounding box center [94, 161] width 113 height 13
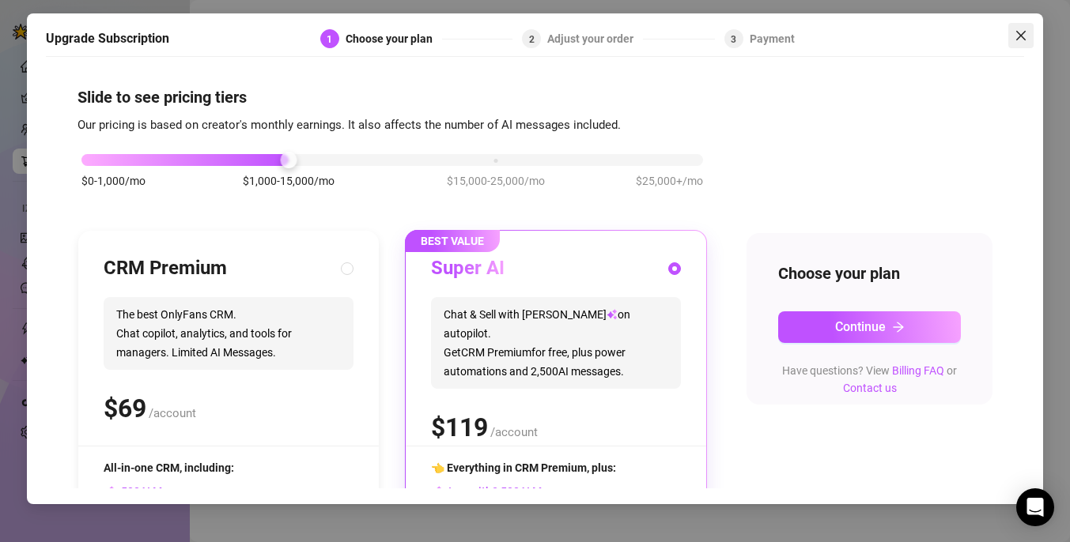
click at [1024, 36] on icon "close" at bounding box center [1021, 35] width 13 height 13
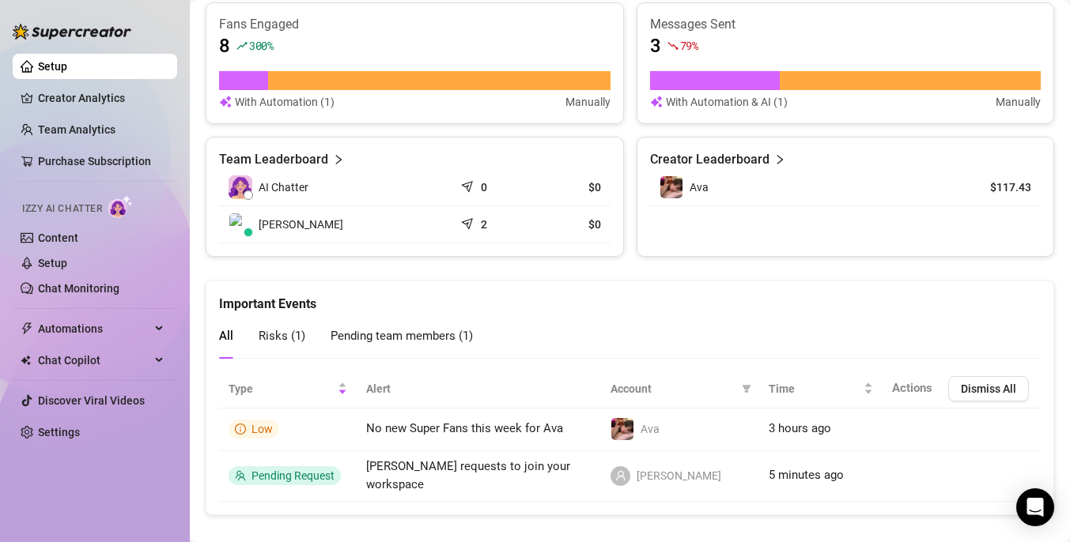
scroll to position [1020, 0]
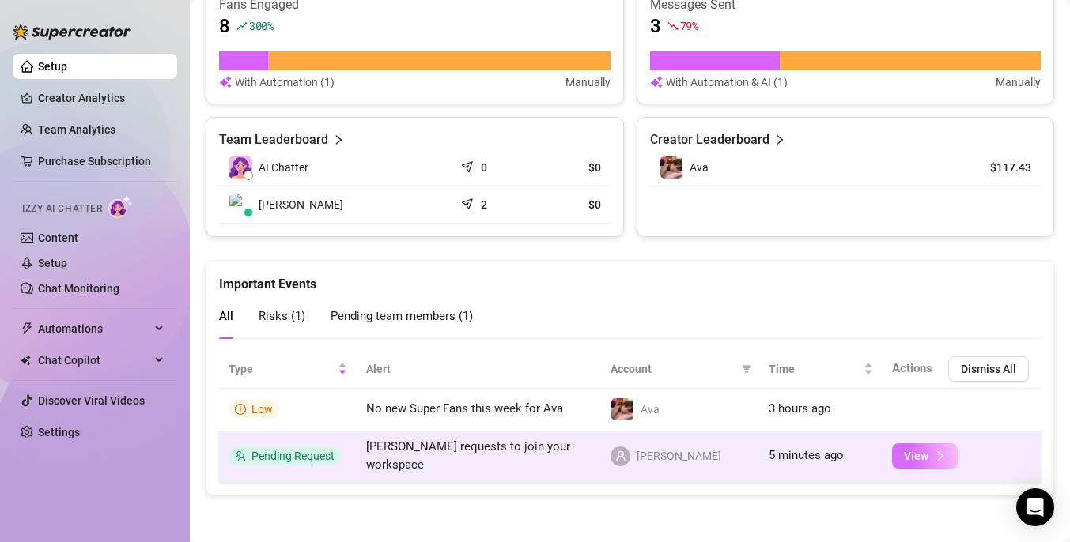
click at [924, 462] on button "View" at bounding box center [925, 456] width 66 height 25
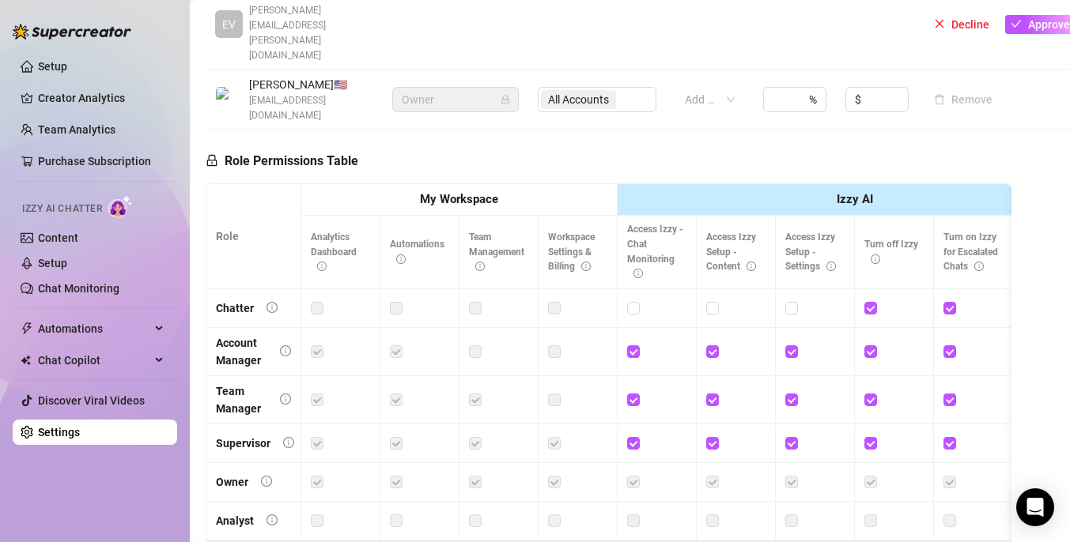
scroll to position [482, 0]
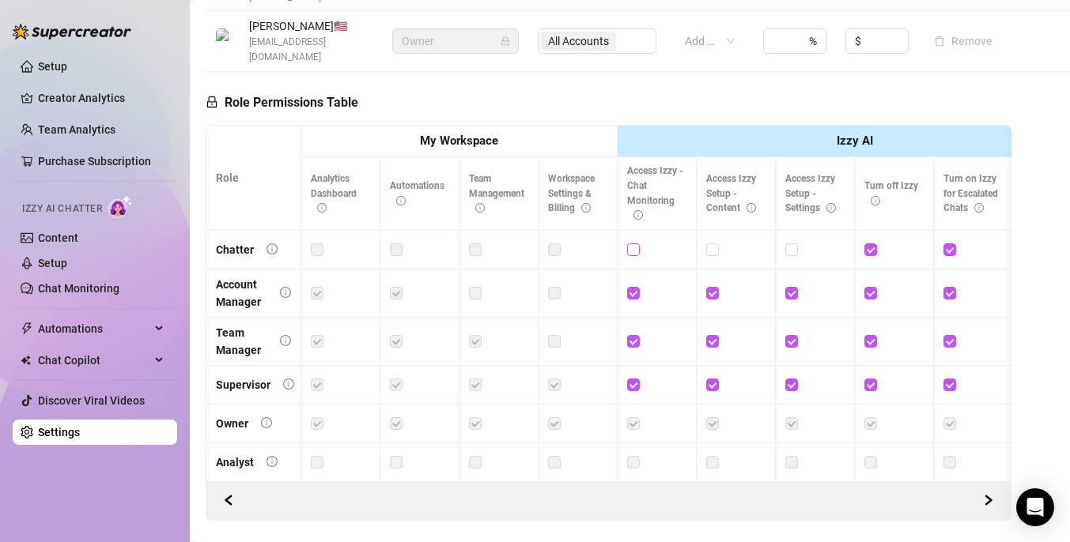
click at [637, 244] on input "checkbox" at bounding box center [632, 249] width 11 height 11
checkbox input "true"
click at [712, 244] on input "checkbox" at bounding box center [711, 249] width 11 height 11
checkbox input "true"
click at [794, 244] on input "checkbox" at bounding box center [790, 249] width 11 height 11
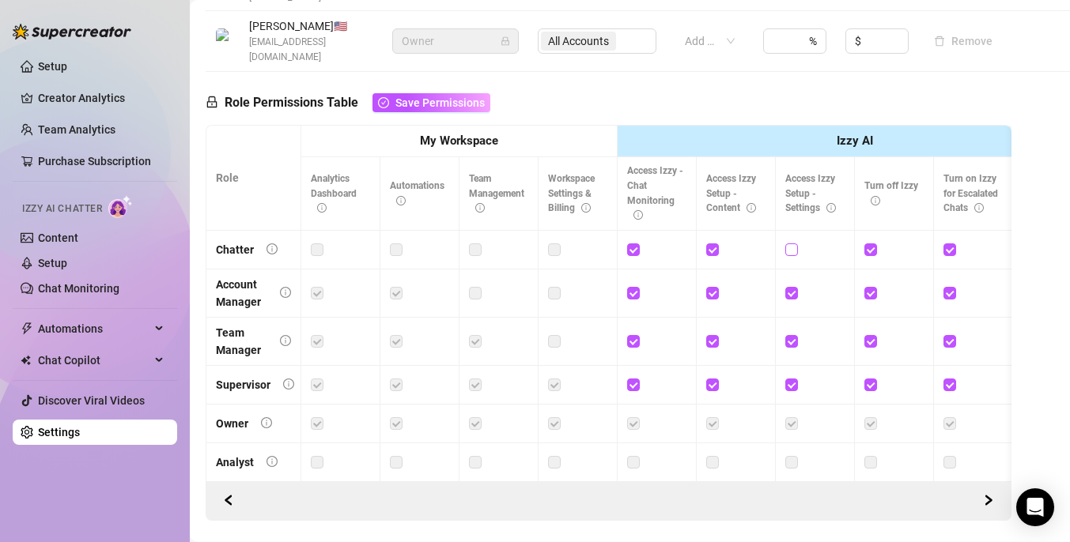
checkbox input "true"
click at [410, 96] on span "Save Permissions" at bounding box center [439, 102] width 89 height 13
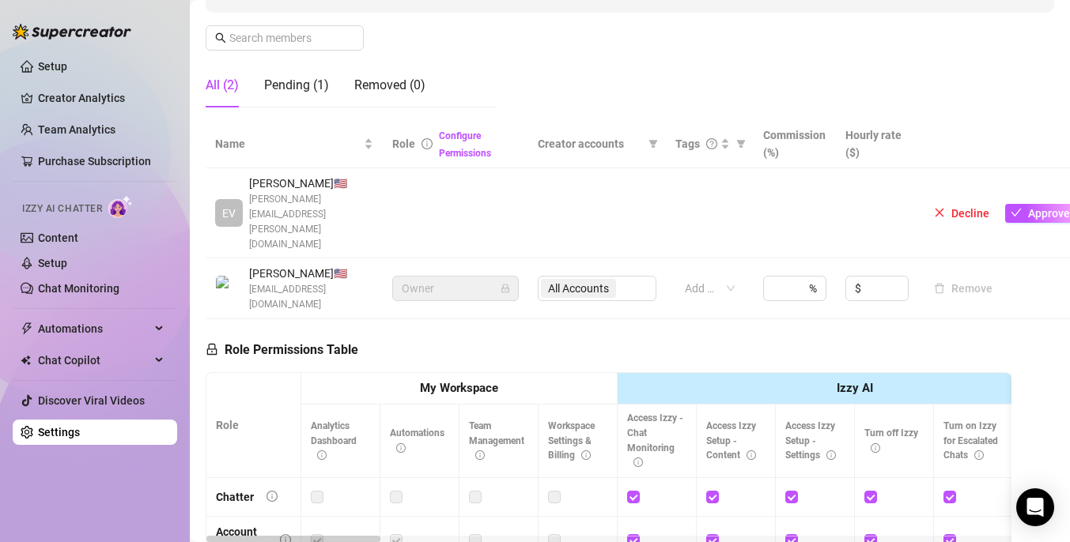
scroll to position [222, 0]
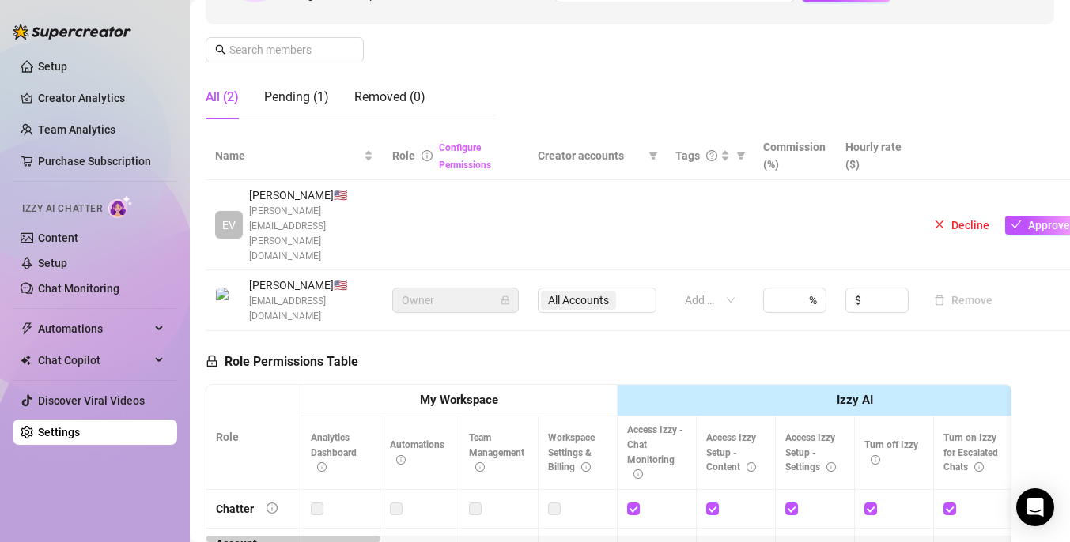
click at [464, 161] on link "Configure Permissions" at bounding box center [465, 156] width 52 height 28
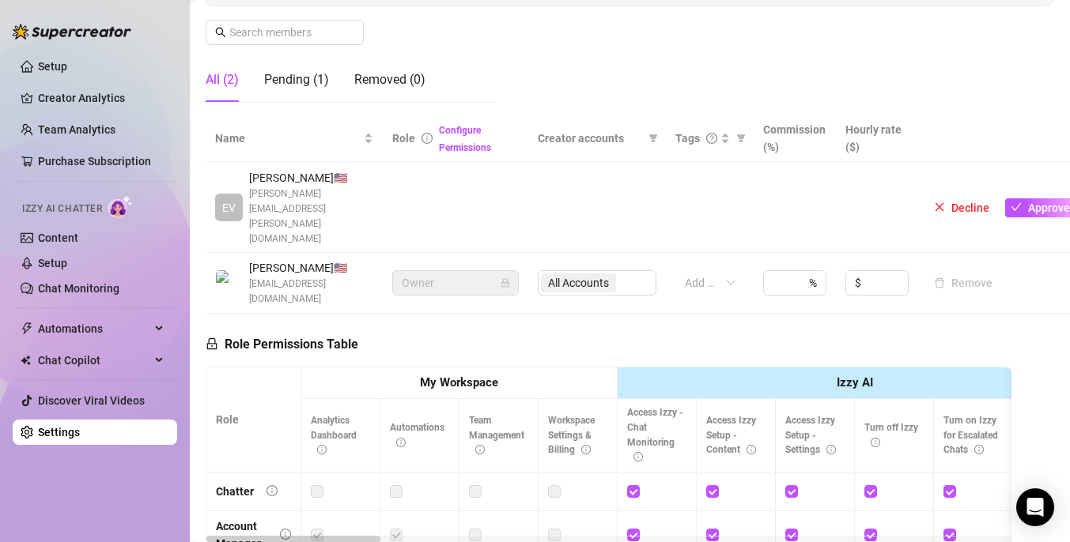
scroll to position [242, 0]
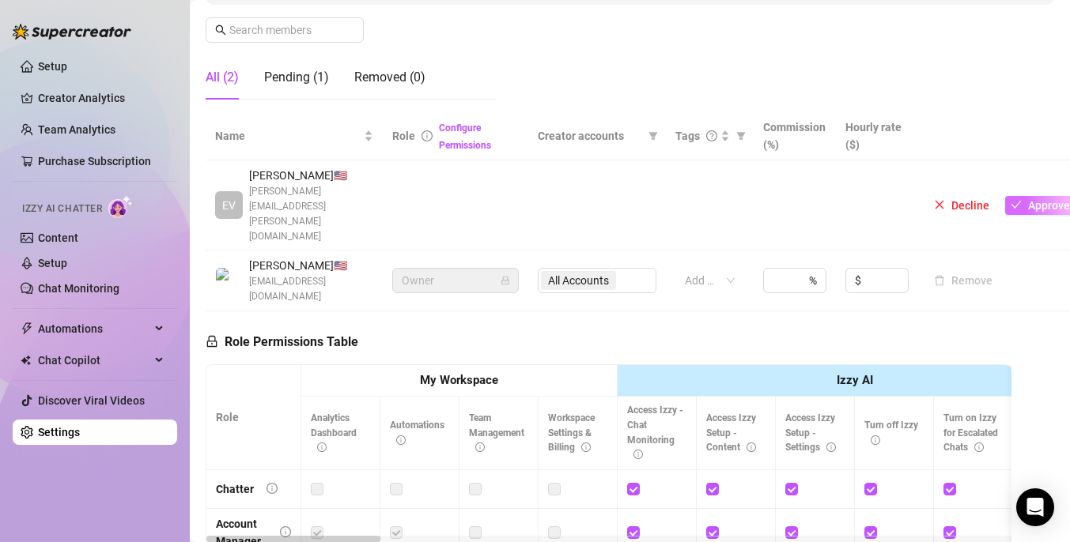
click at [1033, 199] on span "Approve" at bounding box center [1049, 205] width 42 height 13
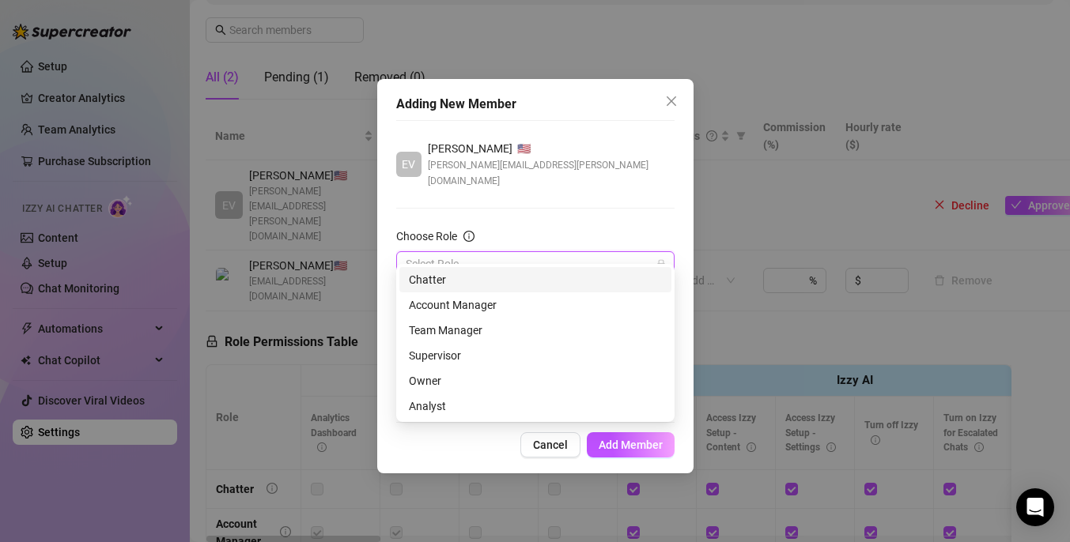
click at [485, 255] on input "Choose Role" at bounding box center [528, 264] width 245 height 24
click at [486, 379] on div "Owner" at bounding box center [535, 380] width 253 height 17
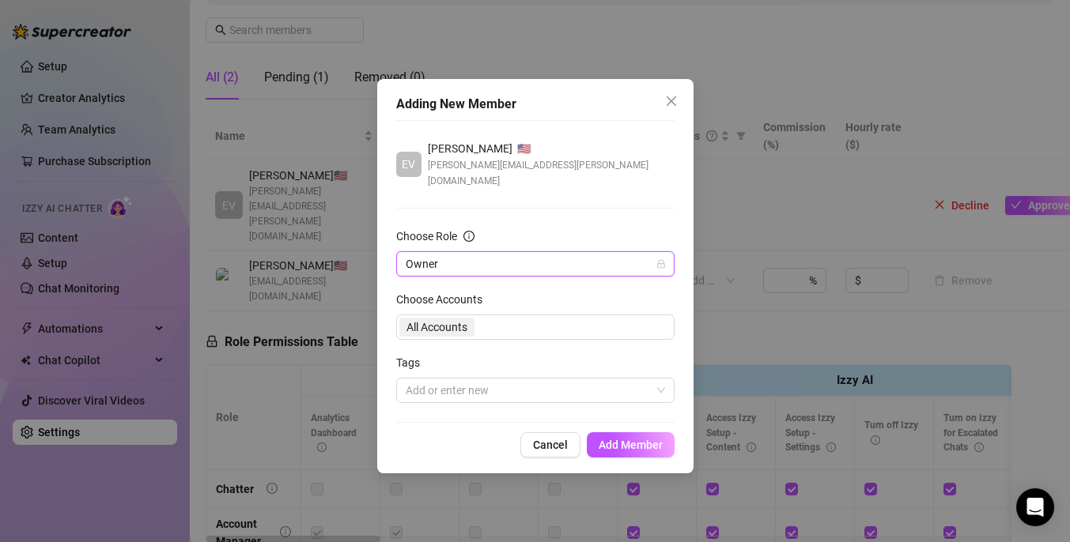
click at [515, 252] on span "Owner" at bounding box center [535, 264] width 259 height 24
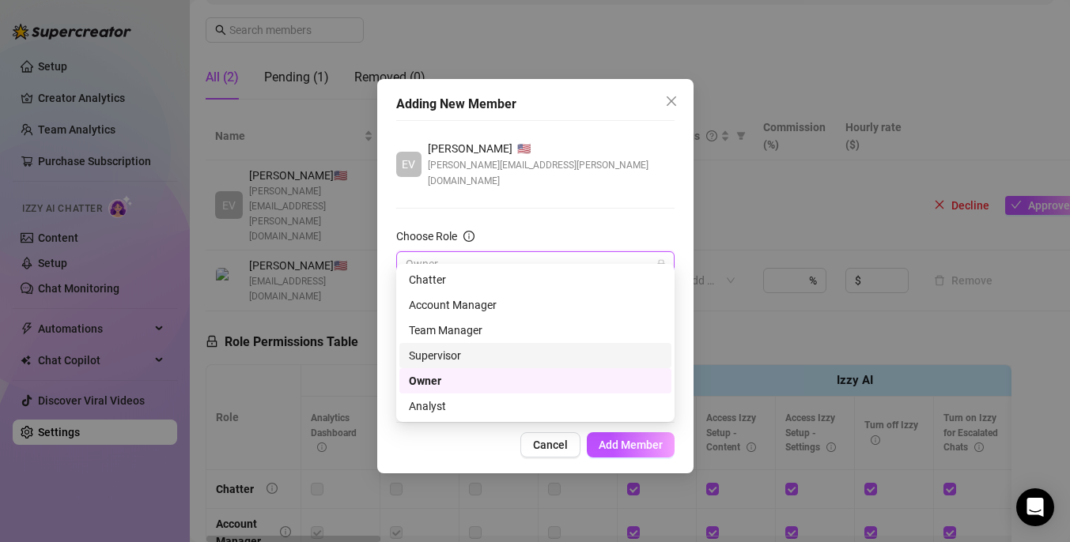
click at [478, 357] on div "Supervisor" at bounding box center [535, 355] width 253 height 17
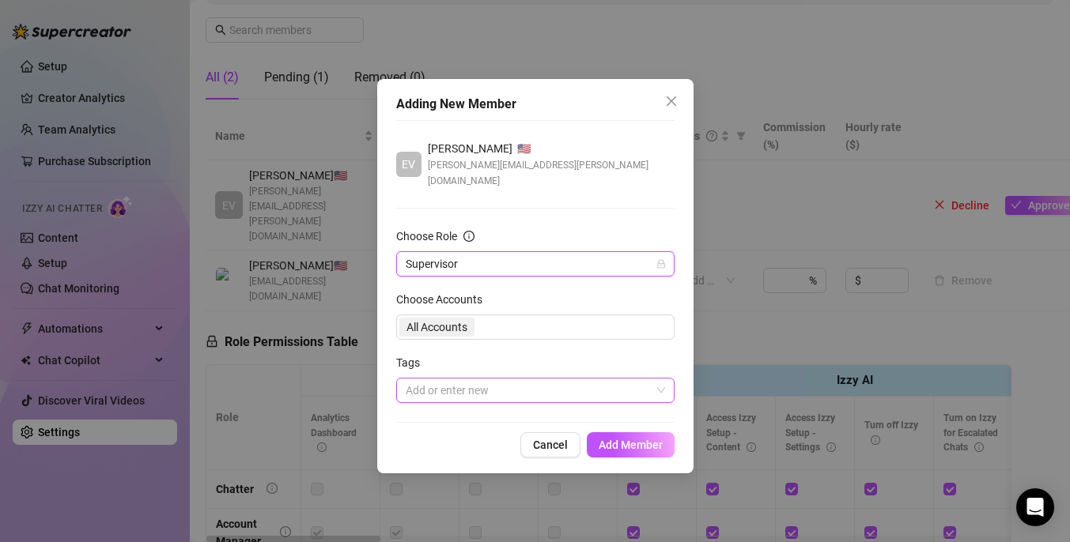
click at [477, 380] on div at bounding box center [526, 391] width 255 height 22
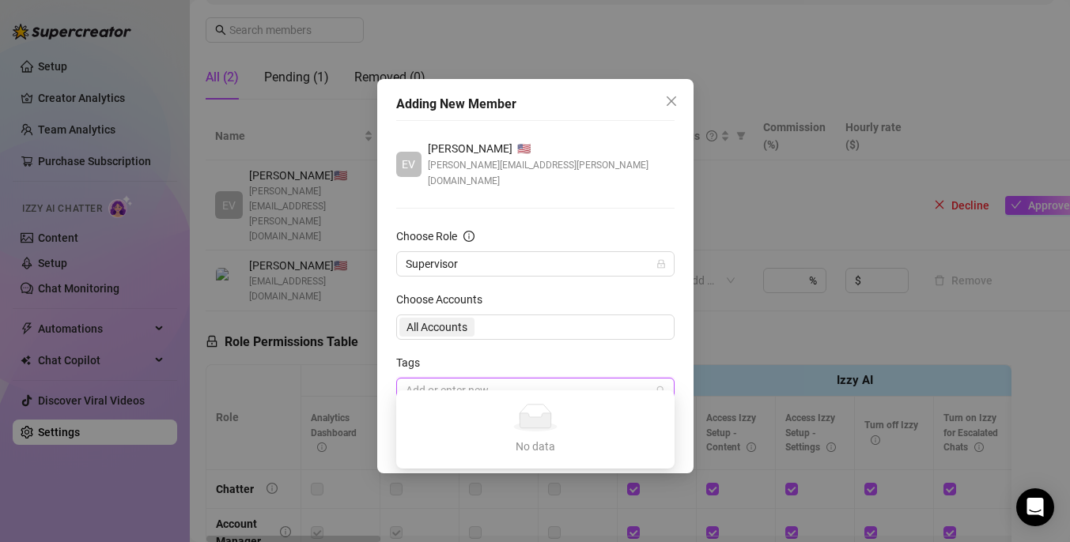
click at [539, 335] on form "Choose Role Supervisor Choose Accounts All Accounts Tags Add or enter new" at bounding box center [535, 316] width 278 height 176
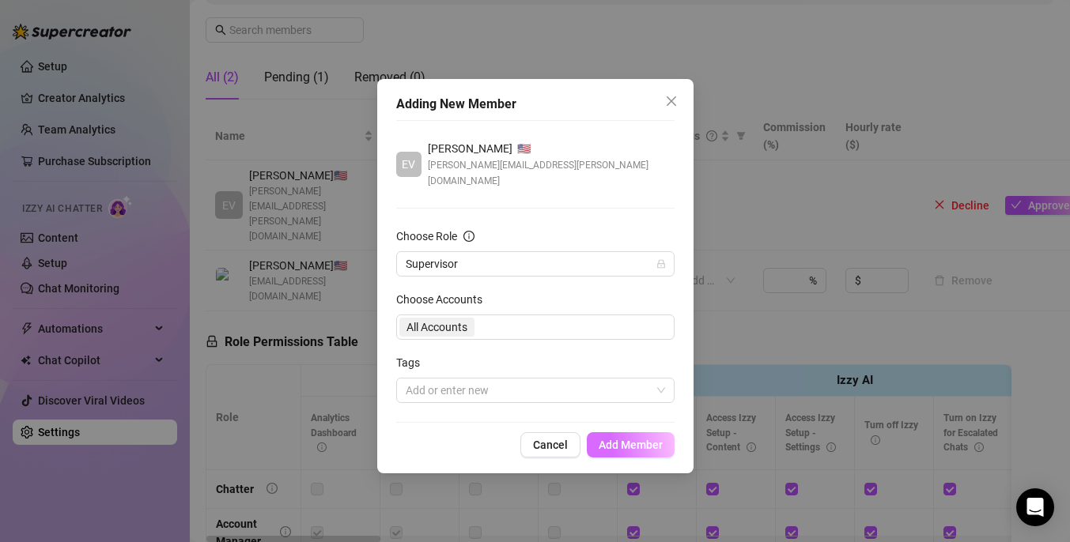
click at [625, 439] on span "Add Member" at bounding box center [631, 445] width 64 height 13
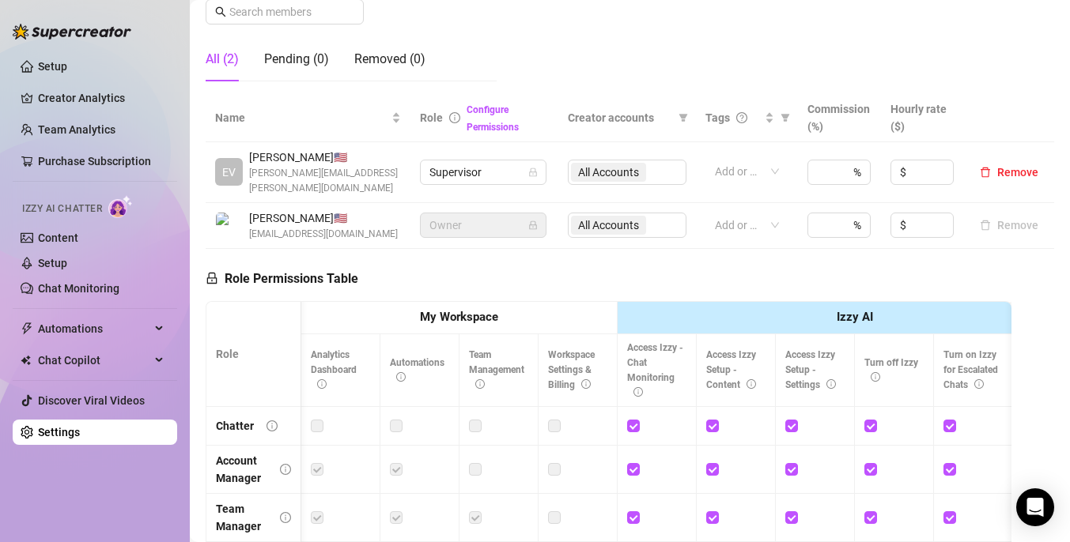
scroll to position [0, 55]
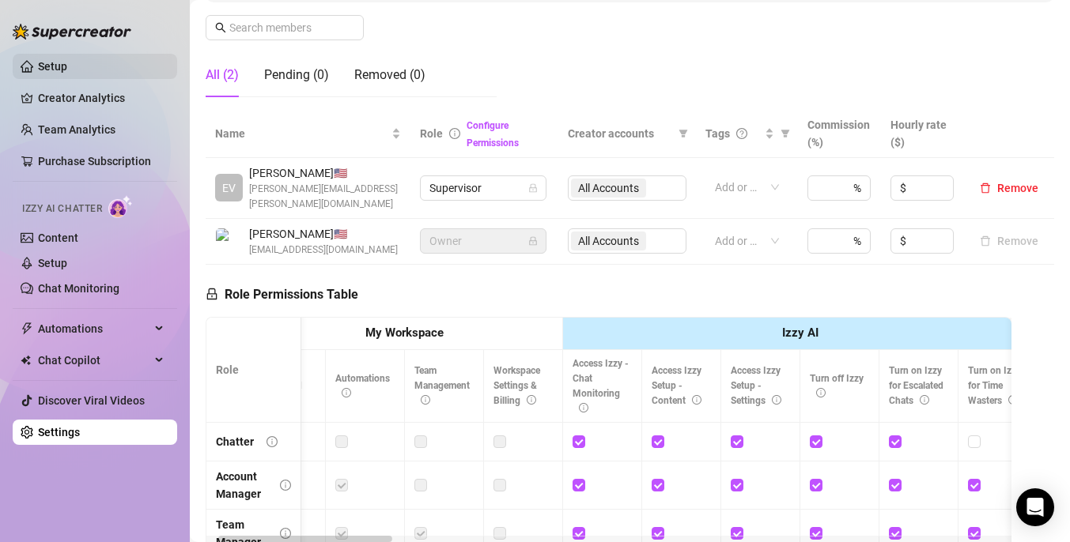
click at [52, 70] on link "Setup" at bounding box center [52, 66] width 29 height 13
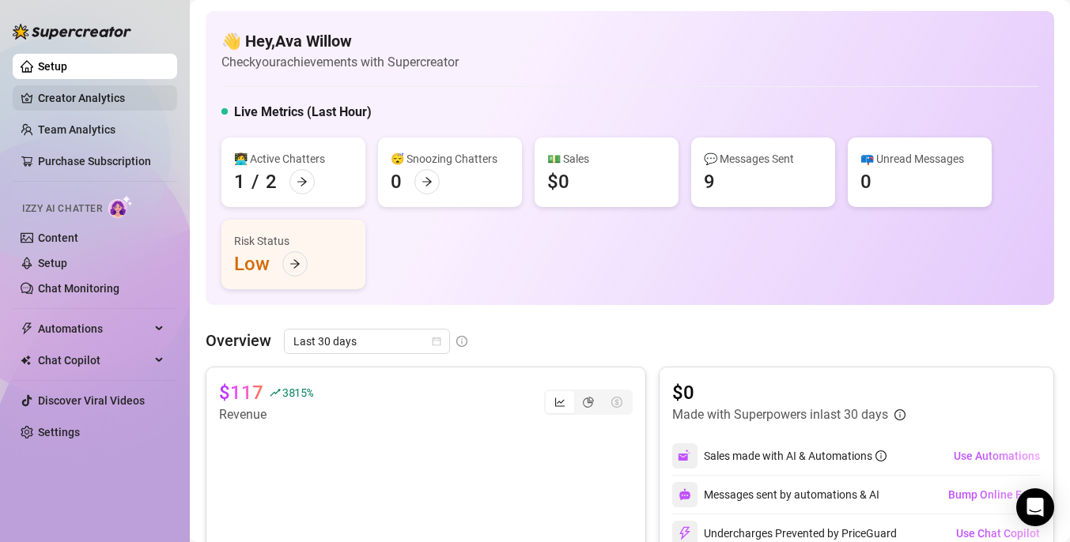
click at [92, 95] on link "Creator Analytics" at bounding box center [101, 97] width 127 height 25
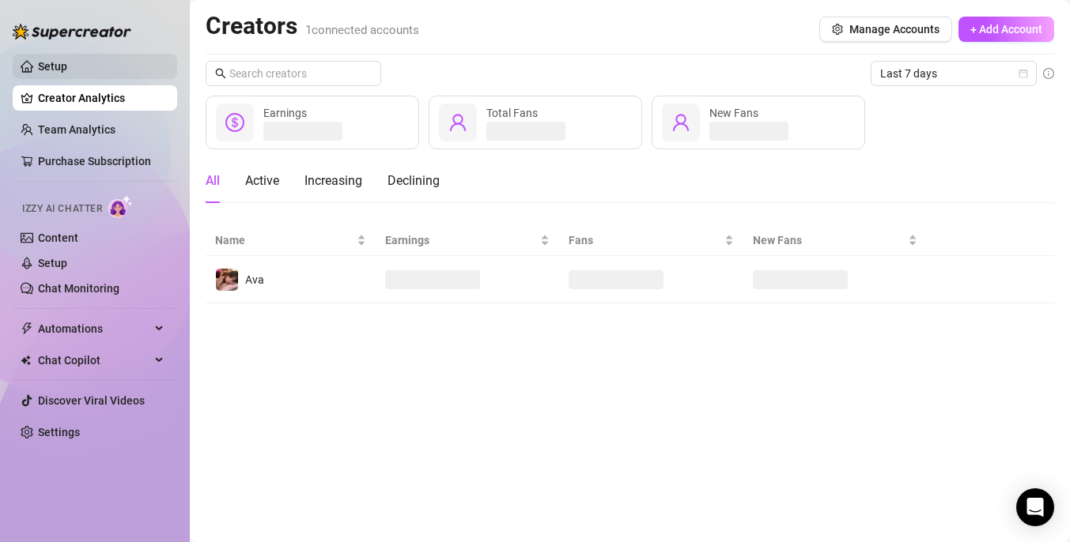
click at [67, 66] on link "Setup" at bounding box center [52, 66] width 29 height 13
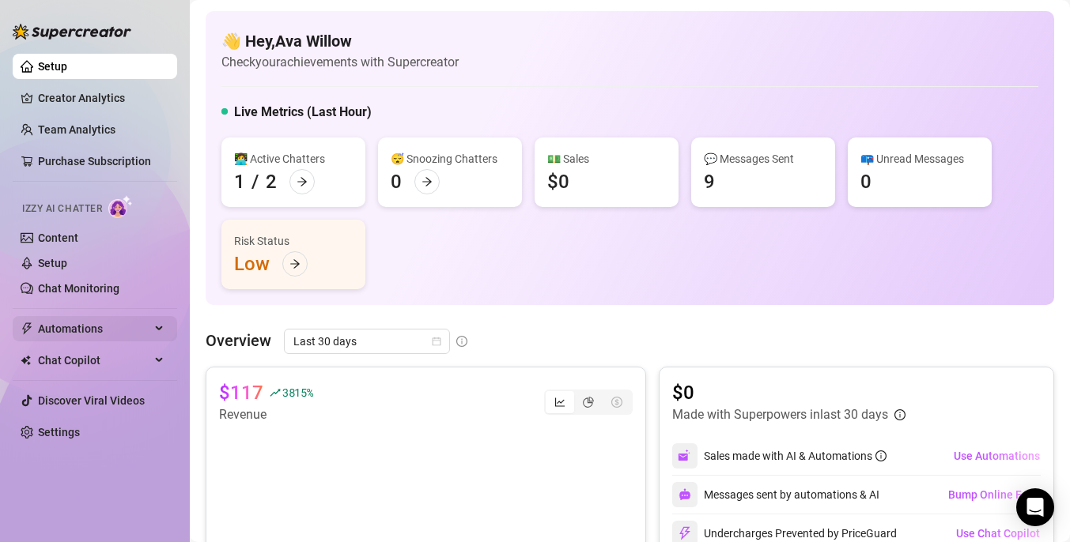
click at [165, 332] on div "Automations" at bounding box center [95, 328] width 164 height 25
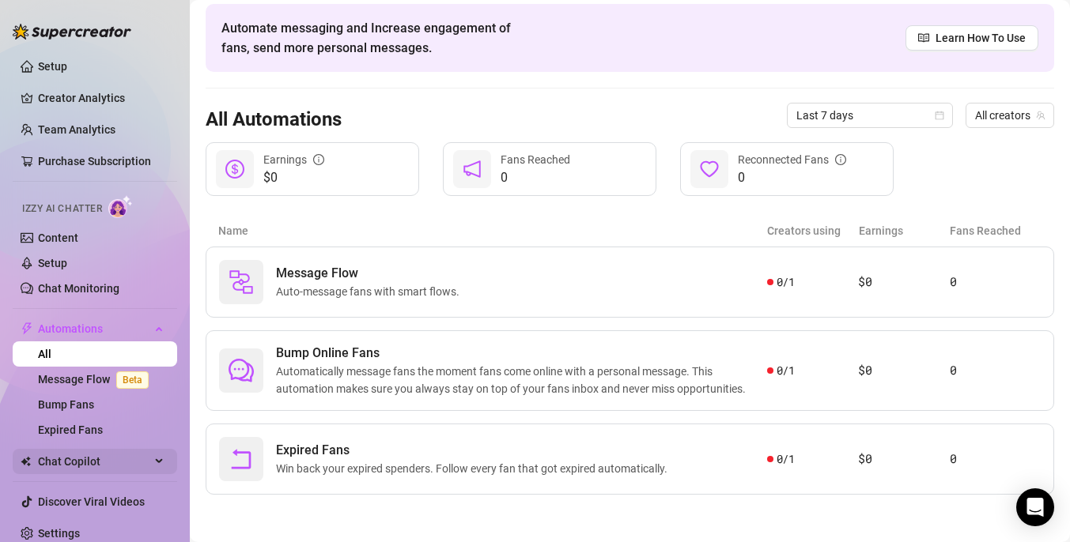
scroll to position [10, 0]
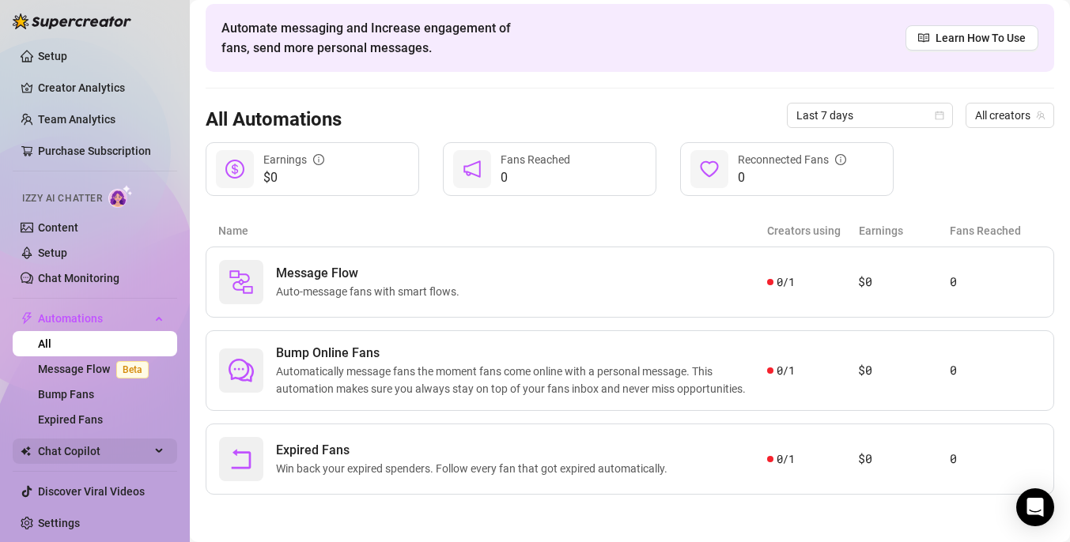
click at [98, 443] on span "Chat Copilot" at bounding box center [94, 451] width 112 height 25
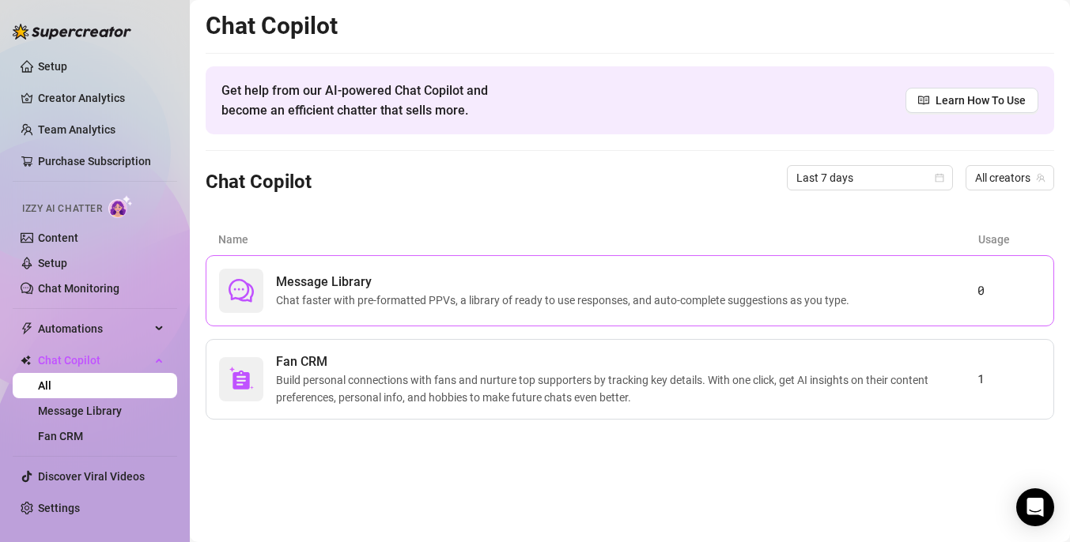
click at [426, 274] on span "Message Library" at bounding box center [566, 282] width 580 height 19
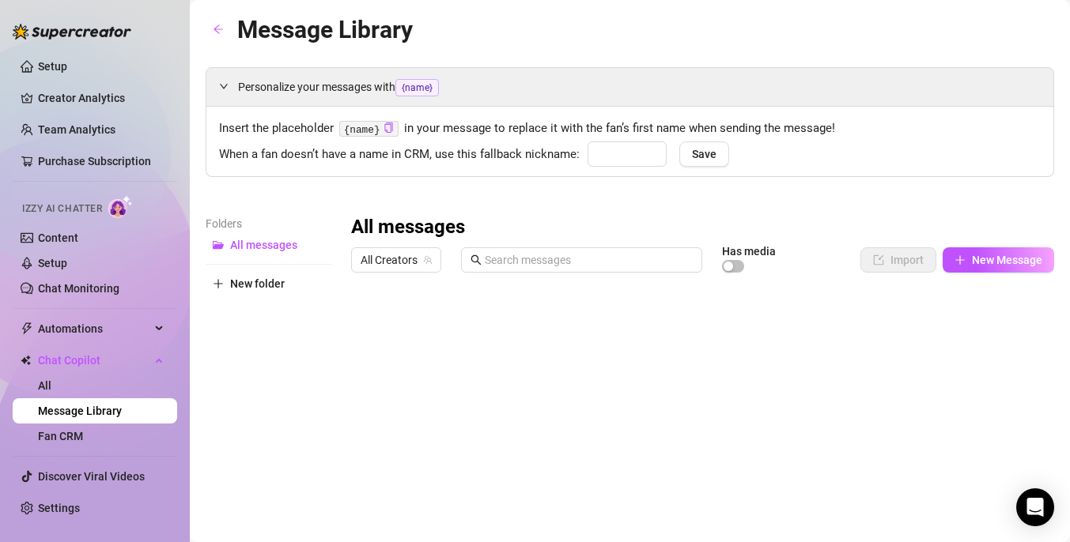
type input "babe"
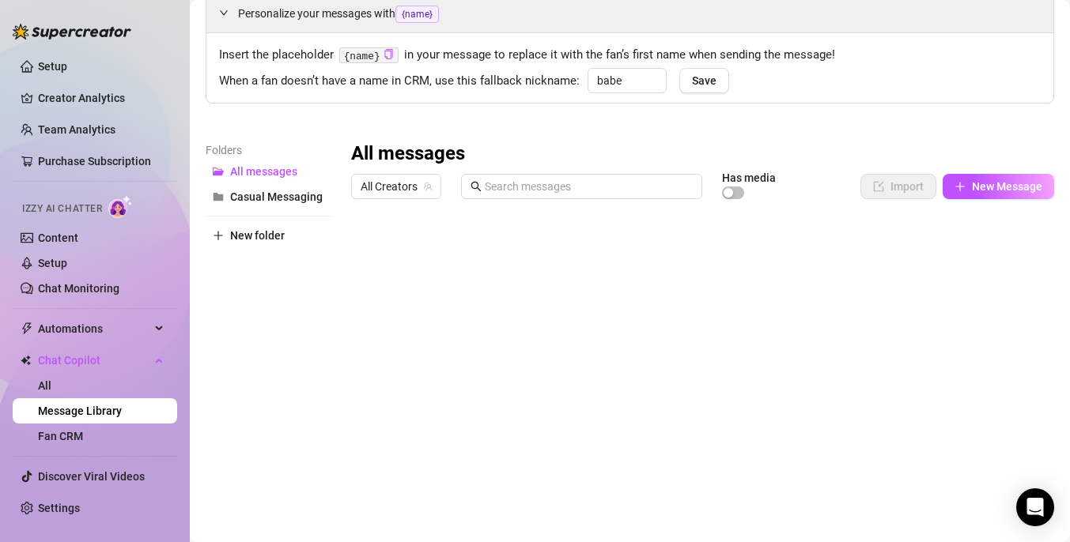
scroll to position [77, 0]
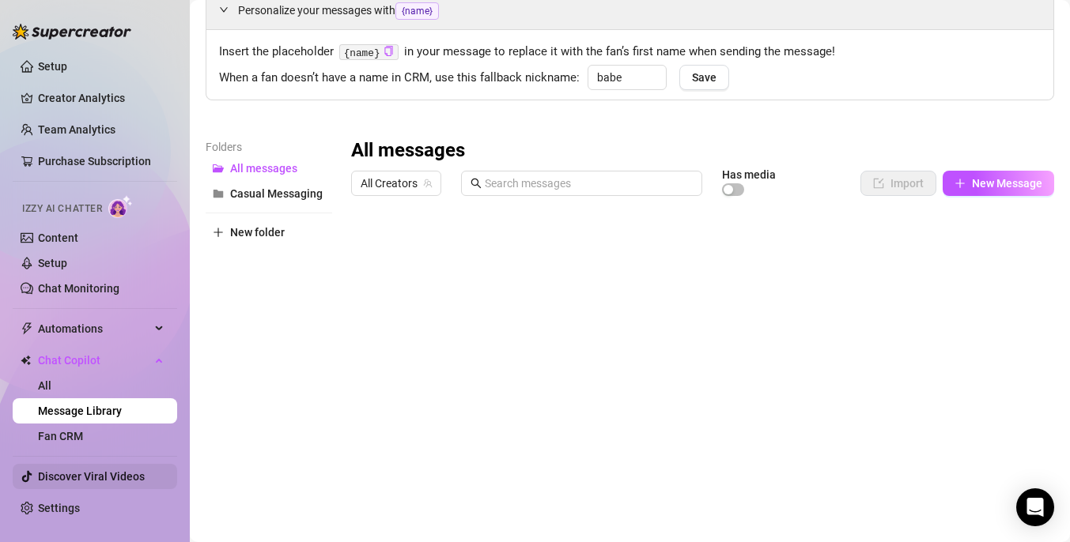
click at [84, 471] on link "Discover Viral Videos" at bounding box center [91, 476] width 107 height 13
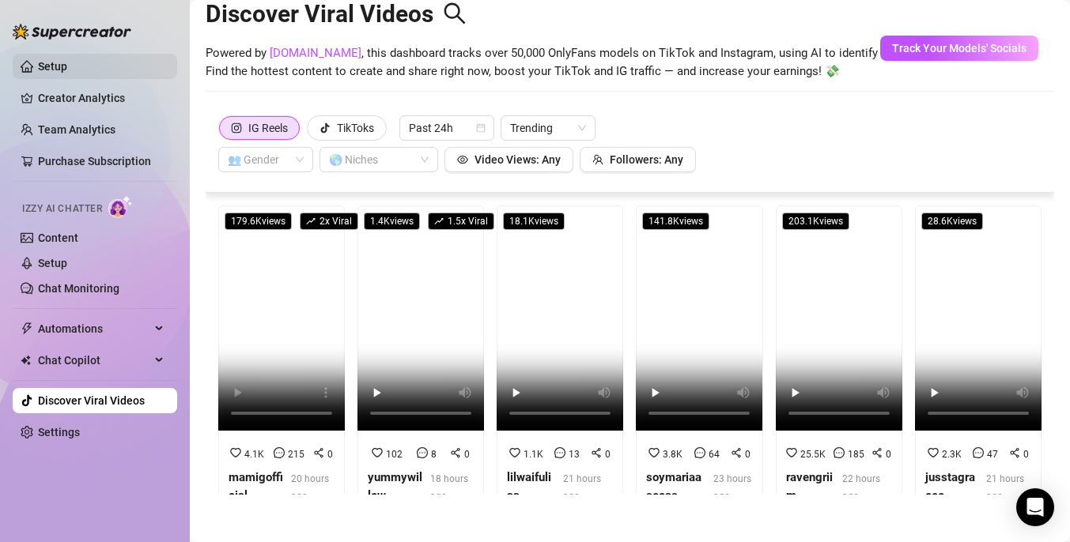
click at [67, 62] on link "Setup" at bounding box center [52, 66] width 29 height 13
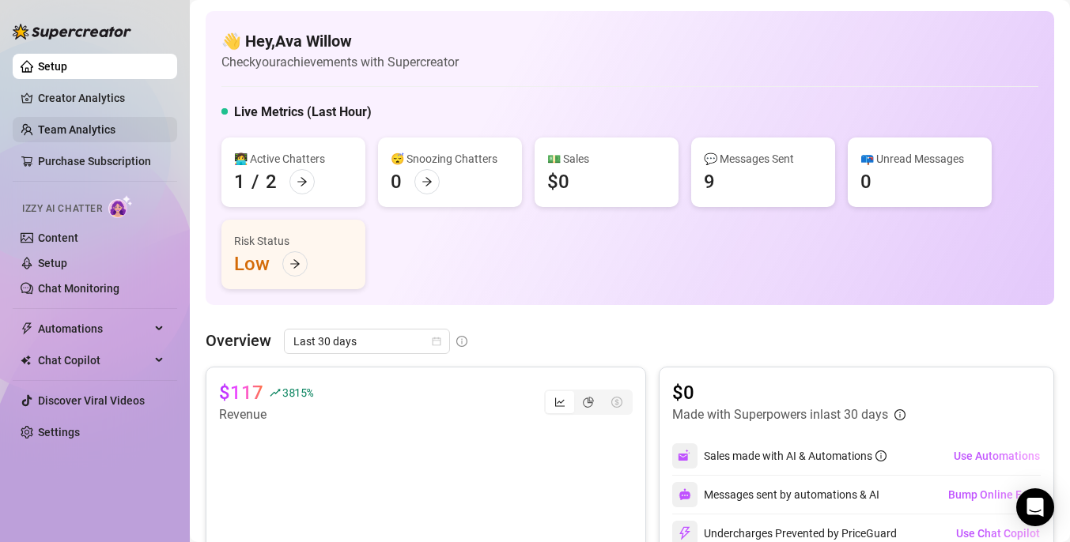
click at [87, 133] on link "Team Analytics" at bounding box center [76, 129] width 77 height 13
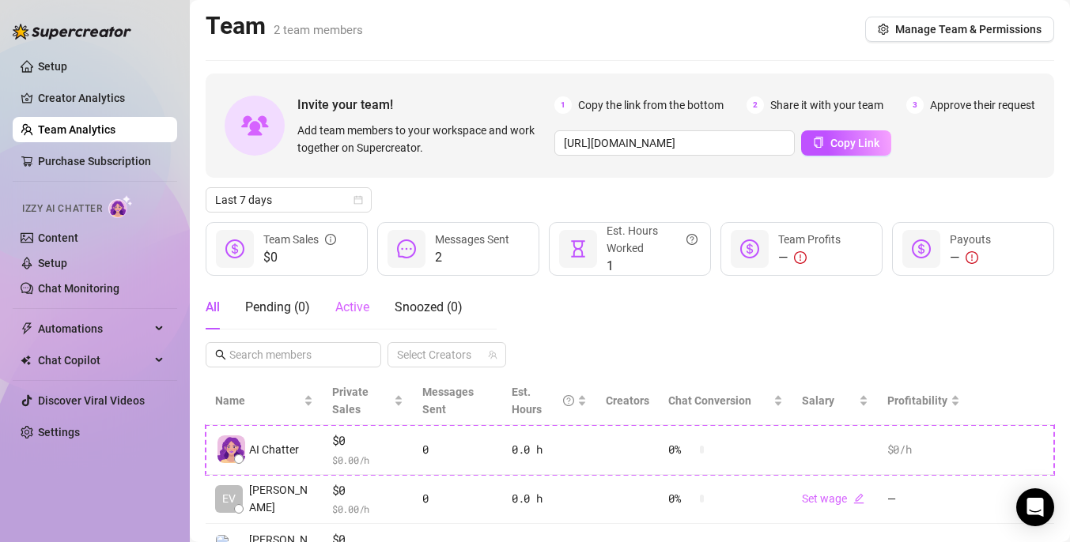
scroll to position [78, 0]
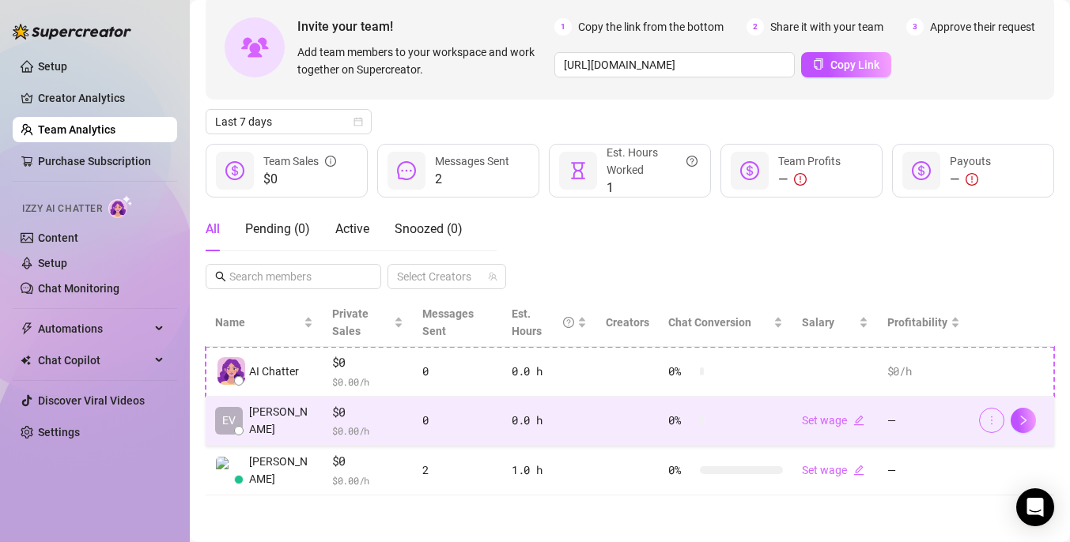
click at [993, 416] on icon "more" at bounding box center [991, 420] width 11 height 11
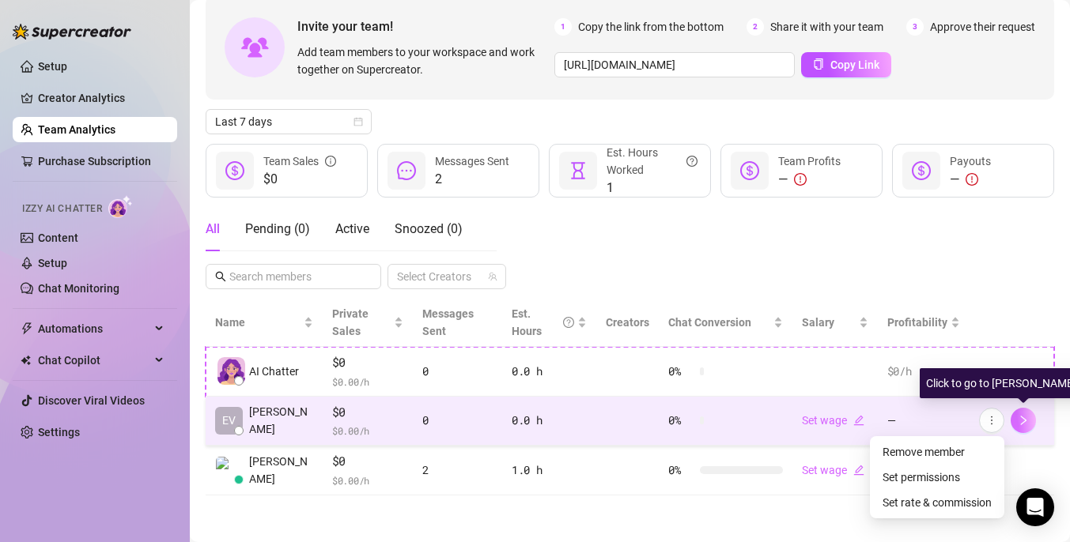
click at [1030, 421] on button "button" at bounding box center [1023, 420] width 25 height 25
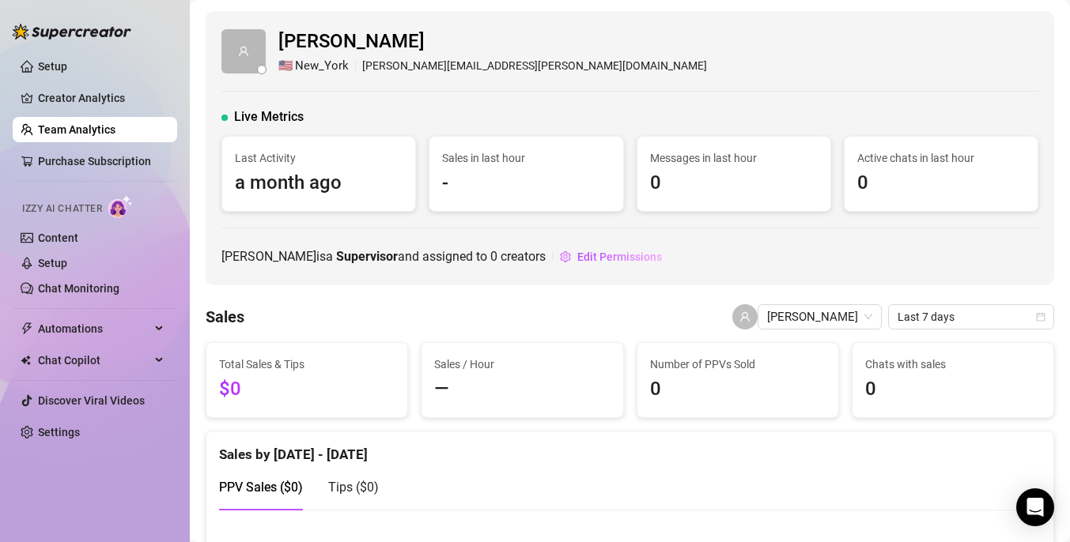
scroll to position [63, 0]
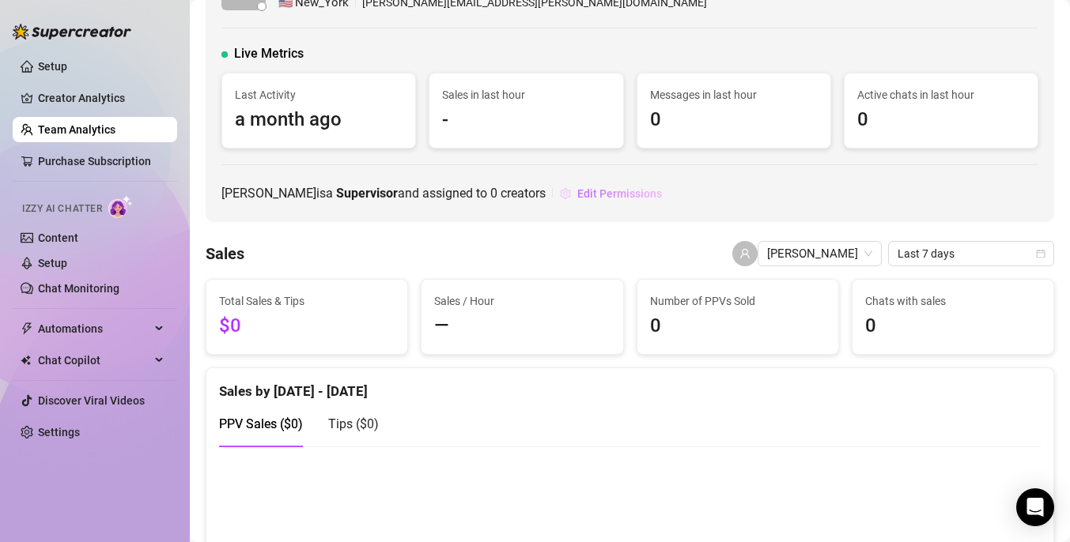
click at [600, 195] on span "Edit Permissions" at bounding box center [619, 193] width 85 height 13
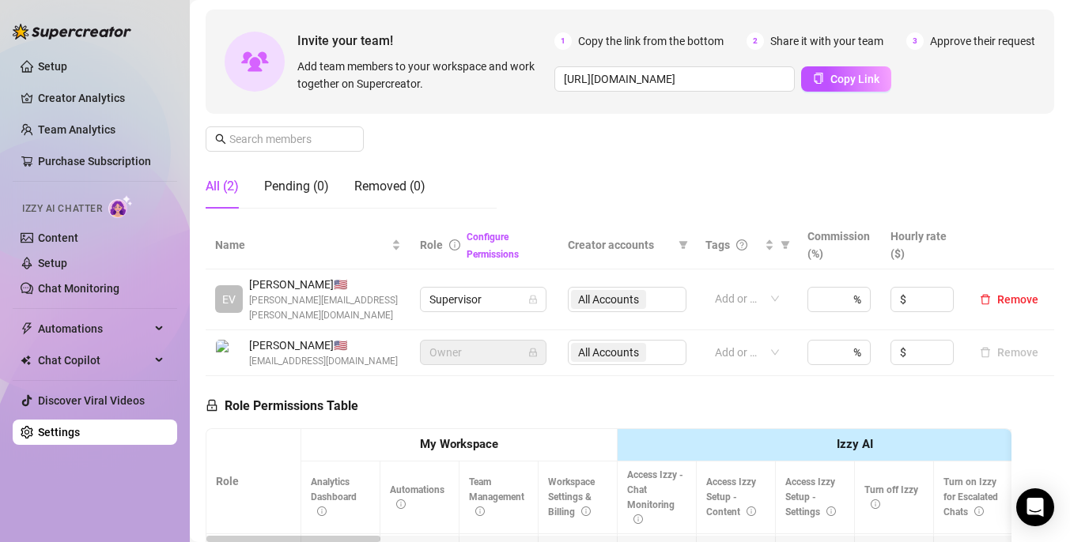
scroll to position [123, 0]
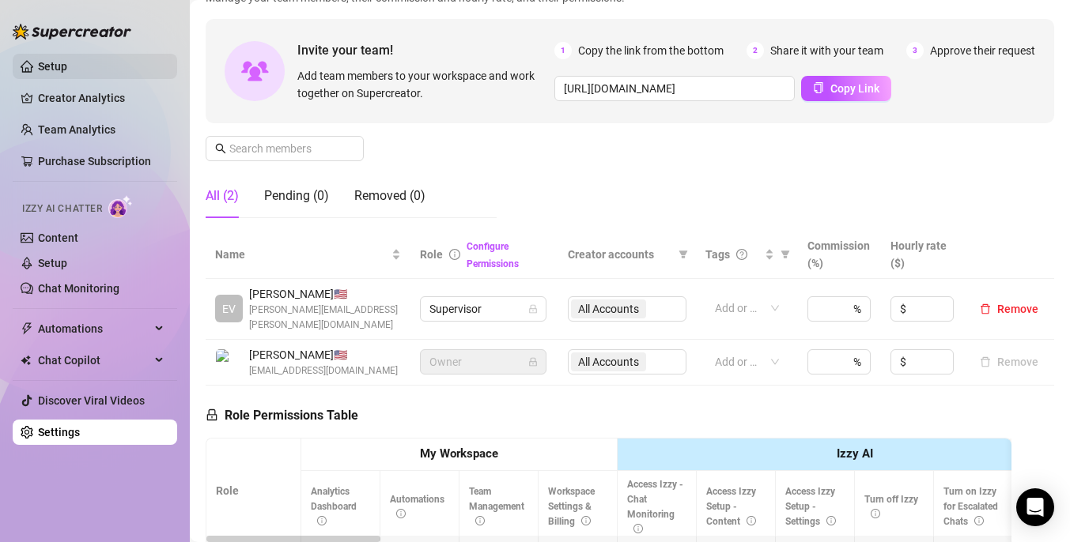
click at [67, 67] on link "Setup" at bounding box center [52, 66] width 29 height 13
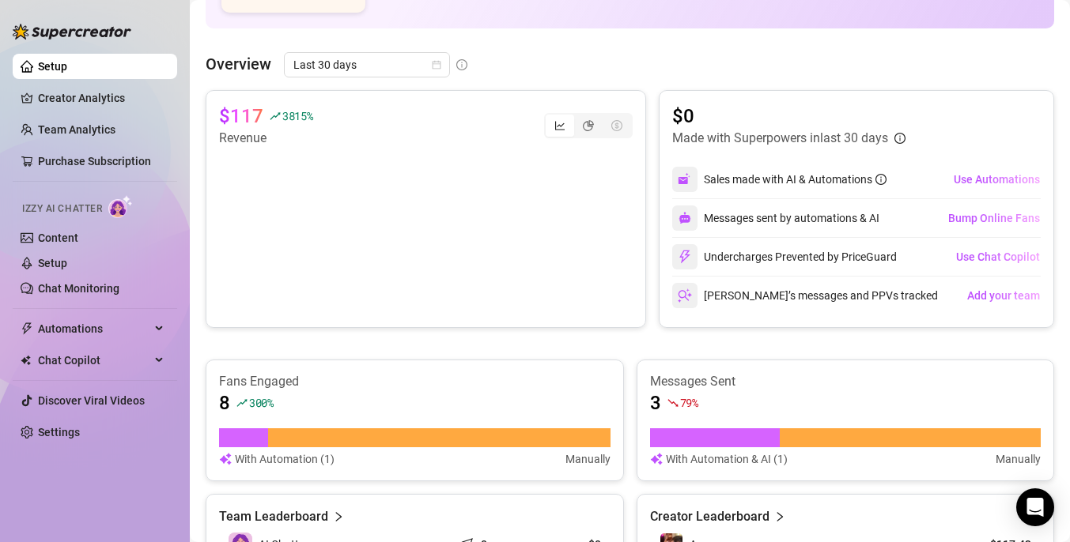
scroll to position [67, 0]
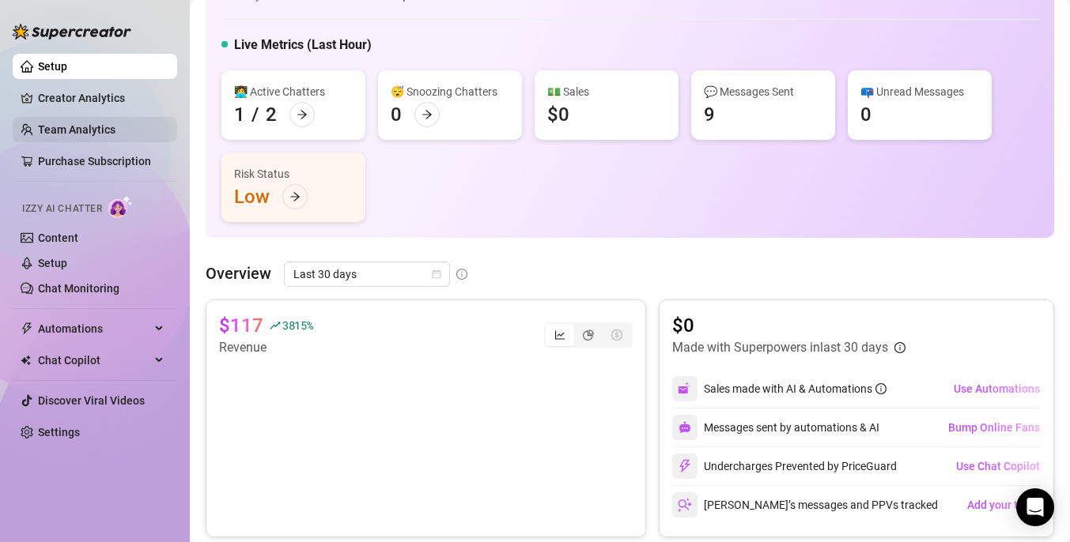
click at [93, 135] on link "Team Analytics" at bounding box center [76, 129] width 77 height 13
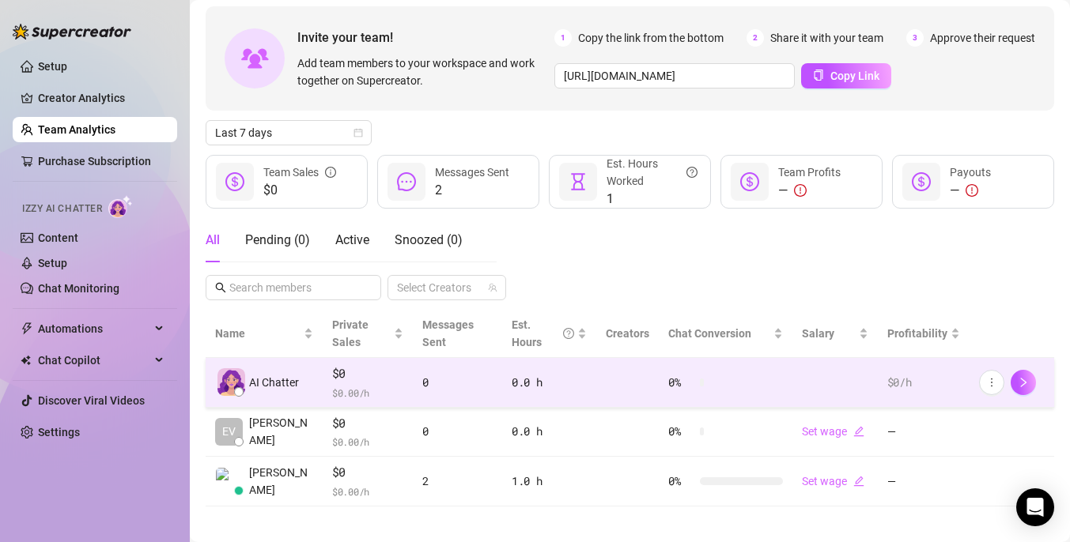
scroll to position [78, 0]
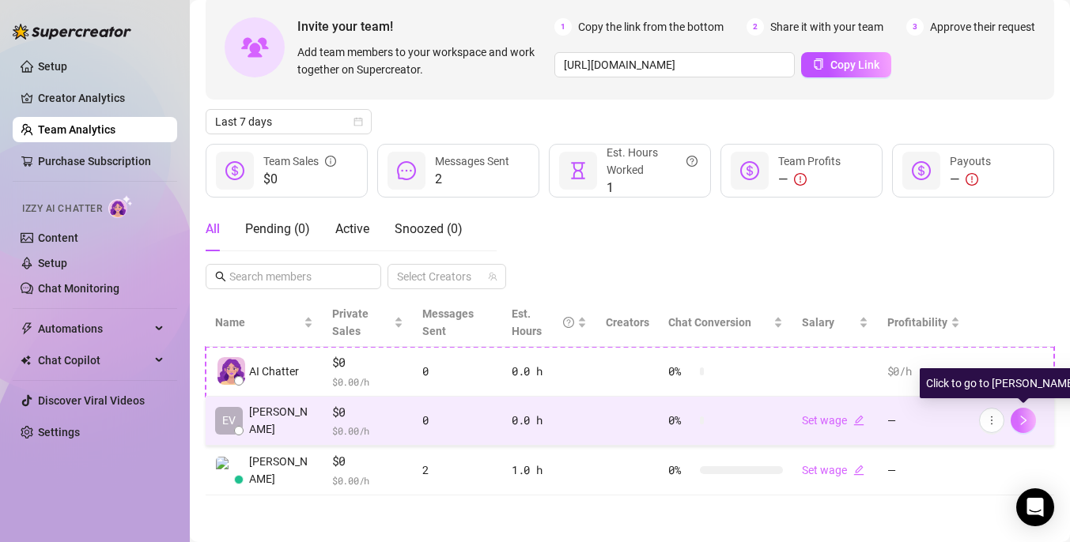
click at [1027, 425] on span "button" at bounding box center [1023, 420] width 11 height 13
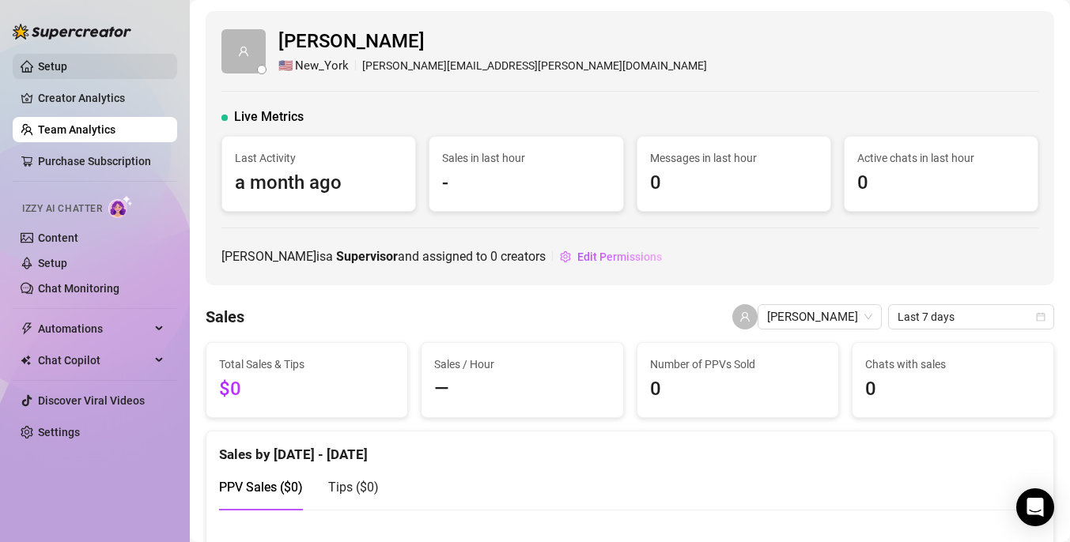
click at [67, 68] on link "Setup" at bounding box center [52, 66] width 29 height 13
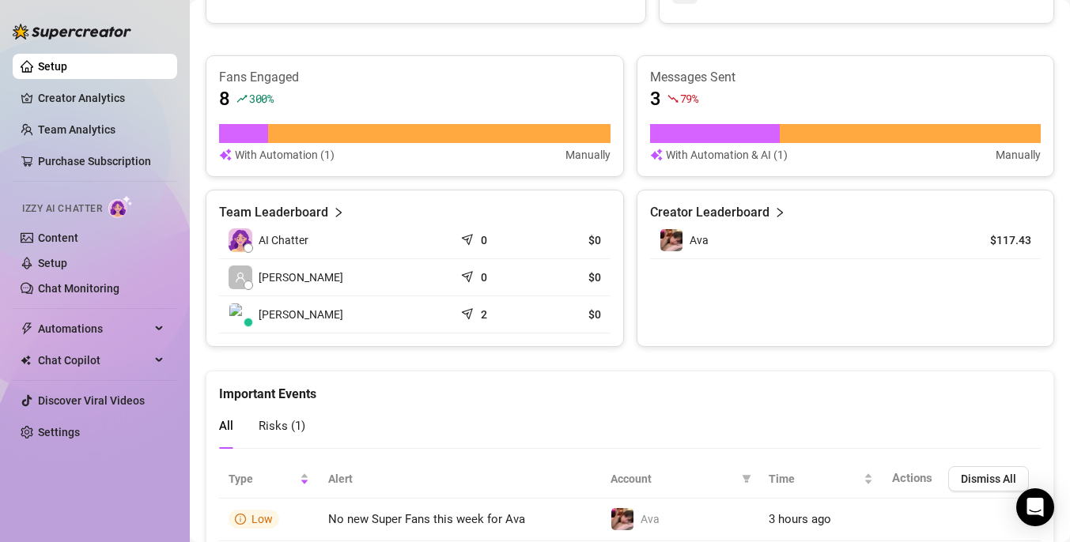
scroll to position [641, 0]
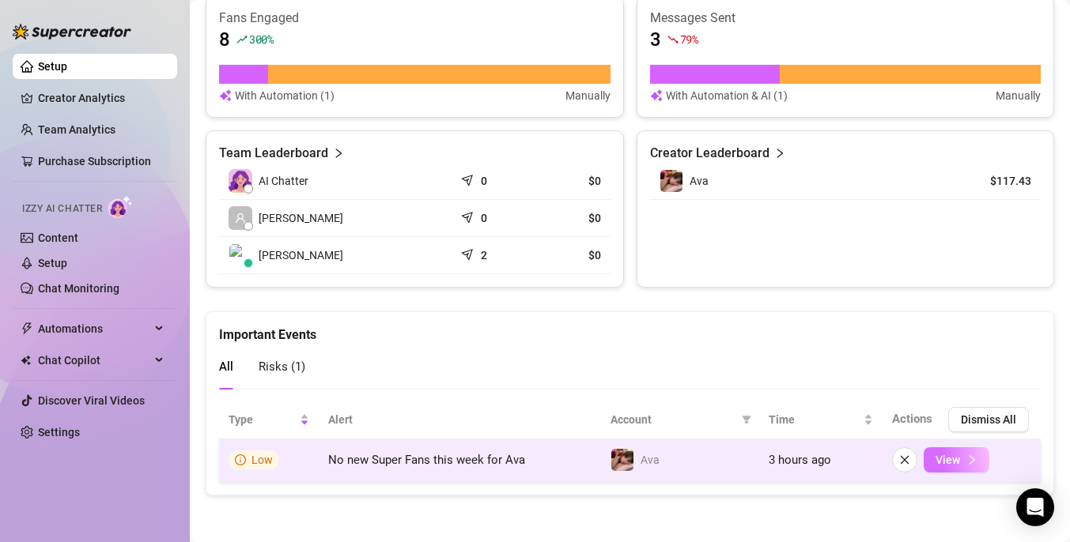
click at [973, 461] on icon "right" at bounding box center [971, 460] width 11 height 11
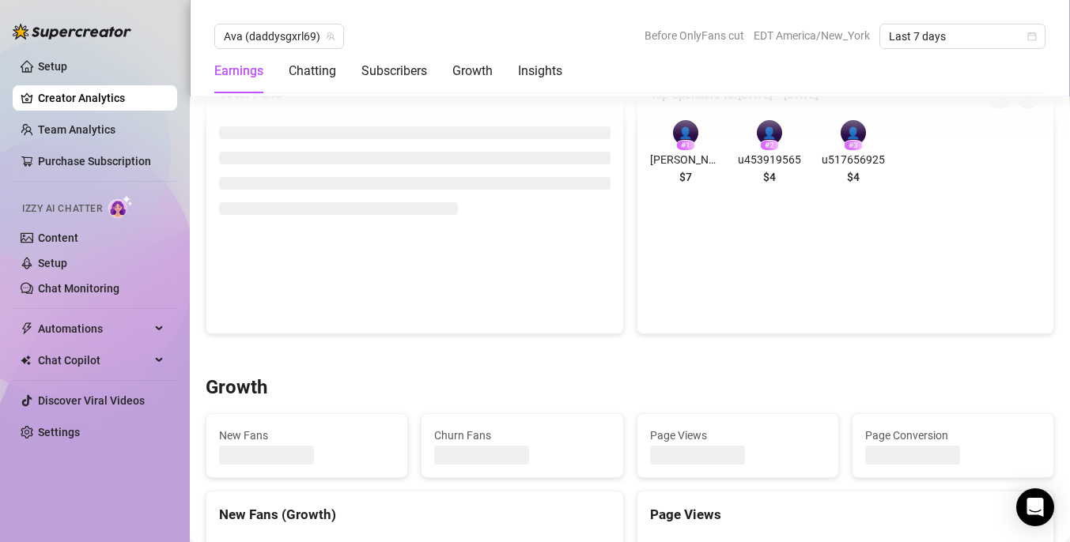
scroll to position [582, 0]
